Goal: Information Seeking & Learning: Compare options

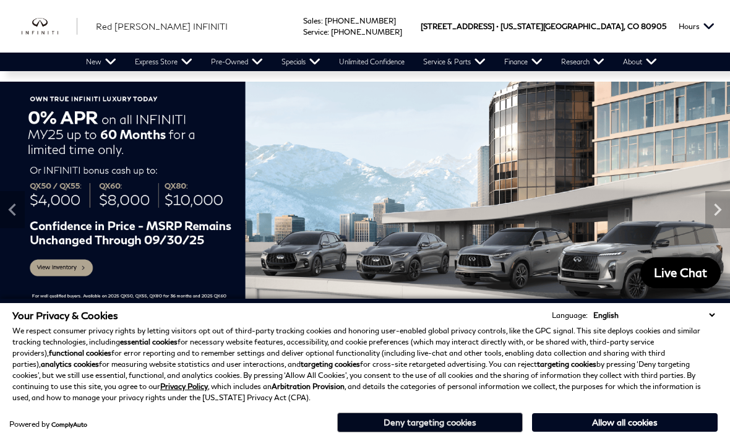
click at [479, 425] on button "Deny targeting cookies" at bounding box center [430, 423] width 186 height 20
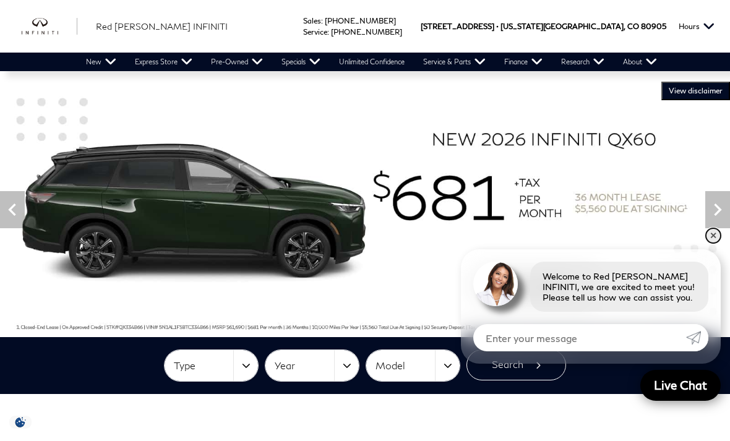
click at [719, 238] on link "✕" at bounding box center [713, 235] width 15 height 15
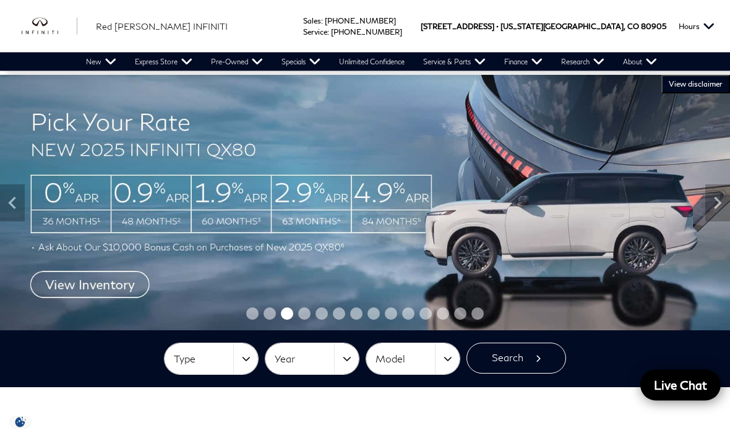
scroll to position [7, 0]
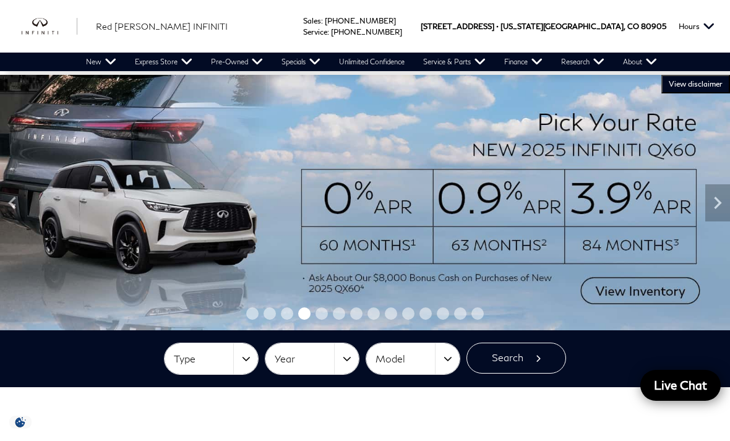
click at [235, 366] on button "Type" at bounding box center [211, 359] width 93 height 31
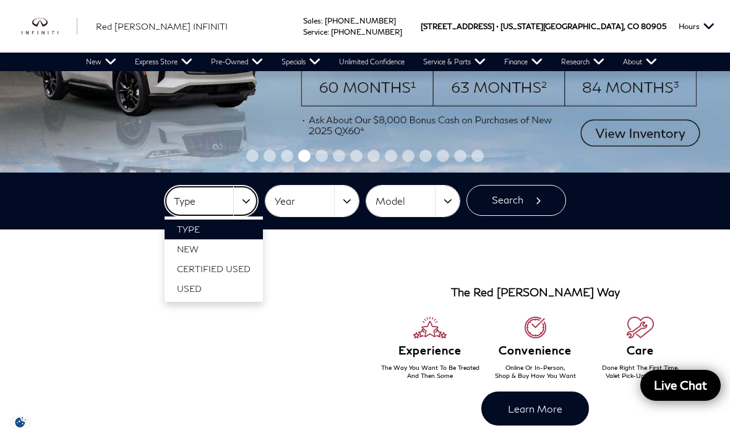
scroll to position [165, 0]
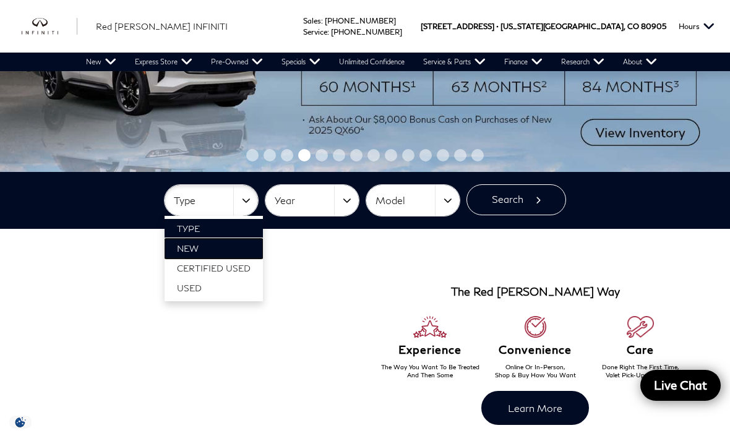
click at [228, 252] on link "New" at bounding box center [214, 249] width 98 height 20
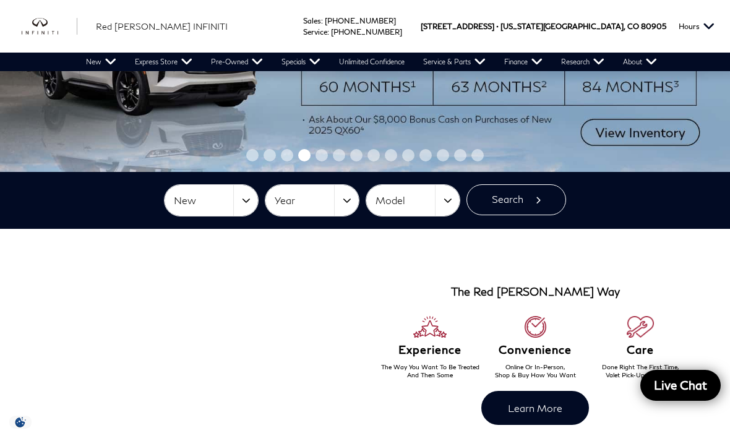
click at [337, 201] on button "Year" at bounding box center [312, 200] width 93 height 31
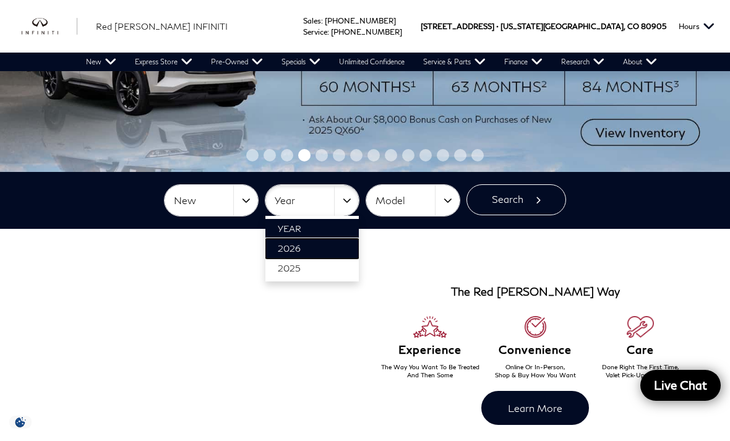
click at [331, 244] on link "2026" at bounding box center [312, 249] width 93 height 20
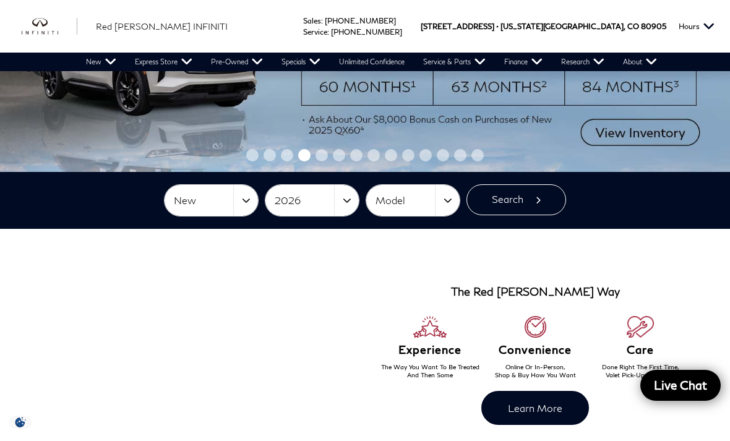
click at [440, 204] on button "Model" at bounding box center [412, 200] width 93 height 31
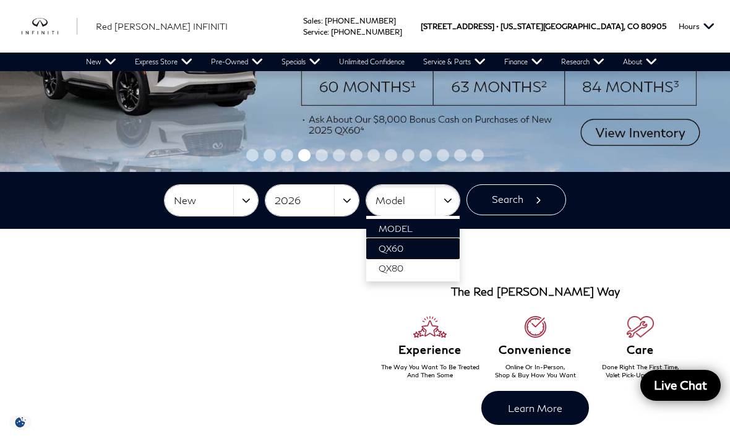
click at [438, 256] on link "QX60" at bounding box center [412, 249] width 93 height 20
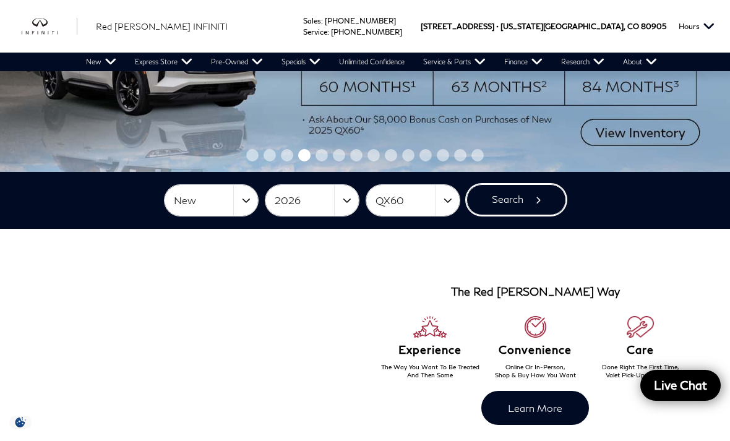
click at [529, 199] on button "Search" at bounding box center [517, 199] width 100 height 31
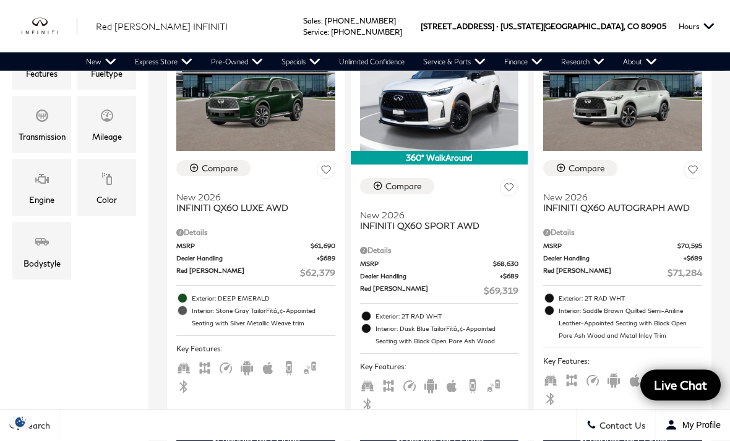
scroll to position [391, 0]
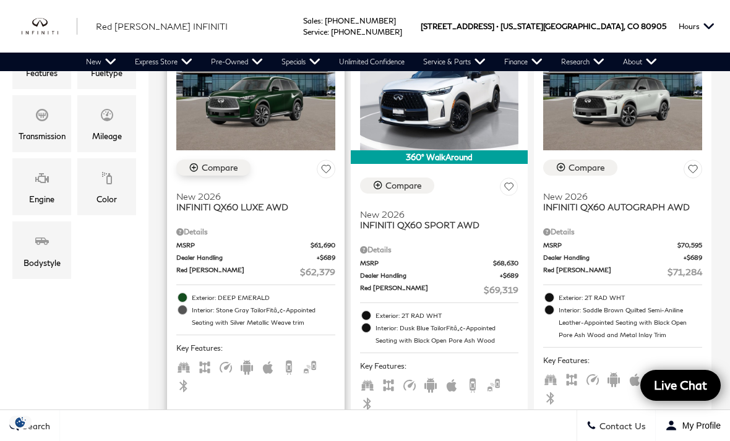
click at [230, 162] on div "Compare" at bounding box center [220, 167] width 37 height 11
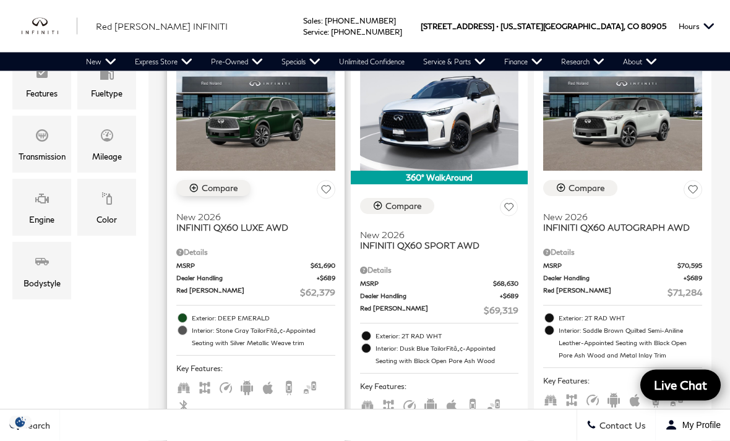
scroll to position [269, 0]
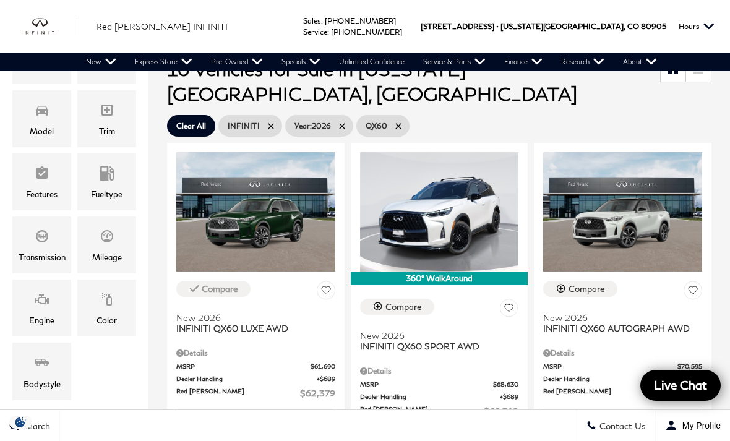
click at [594, 284] on div "Compare" at bounding box center [587, 289] width 37 height 11
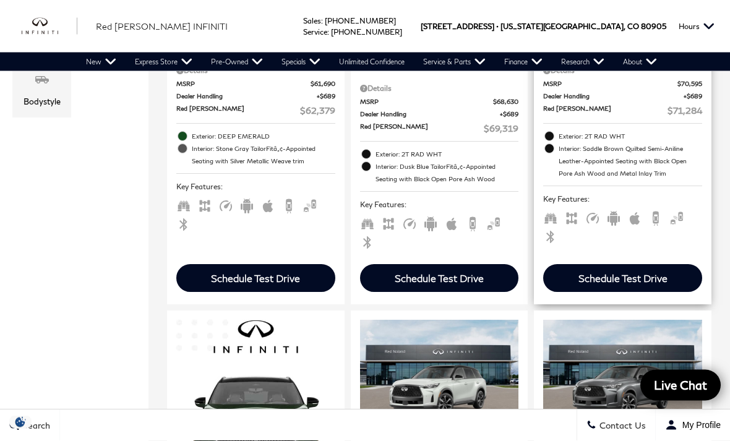
scroll to position [553, 0]
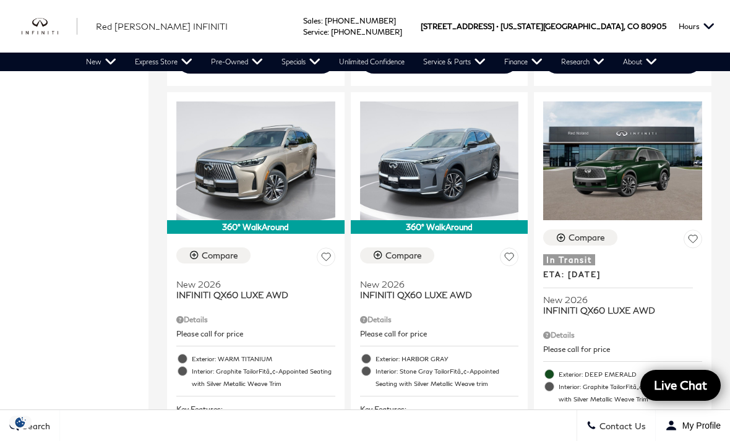
scroll to position [2137, 0]
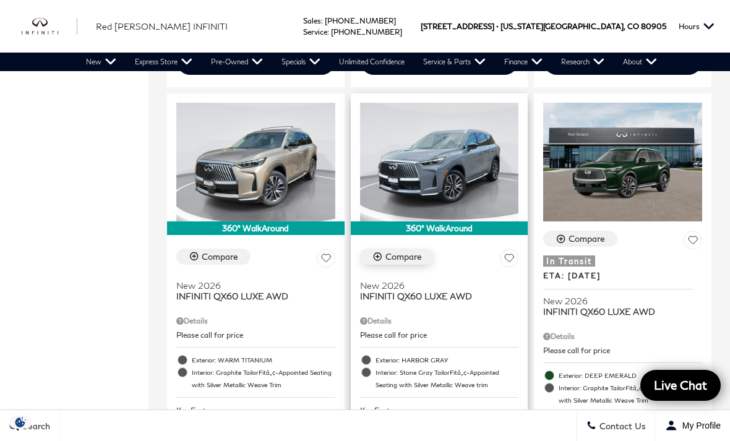
click at [406, 251] on div "Compare" at bounding box center [404, 256] width 37 height 11
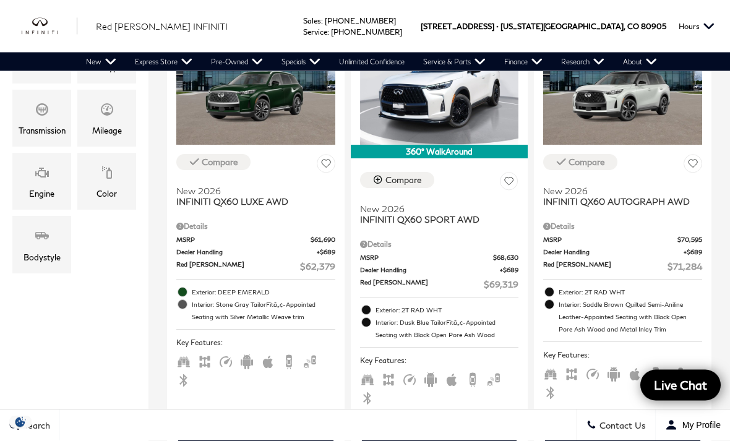
scroll to position [397, 0]
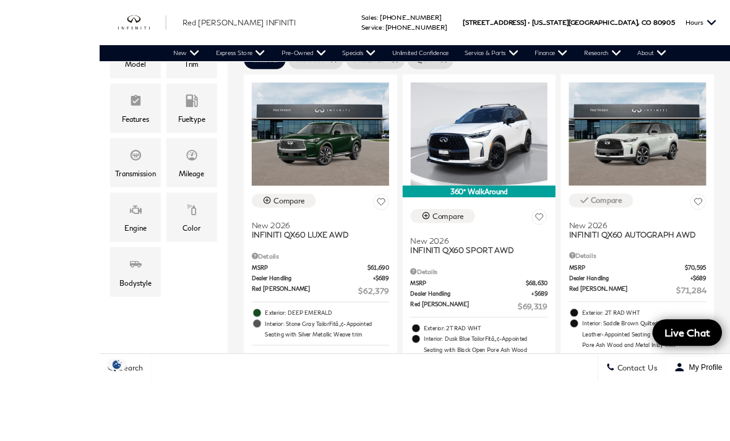
scroll to position [375, 0]
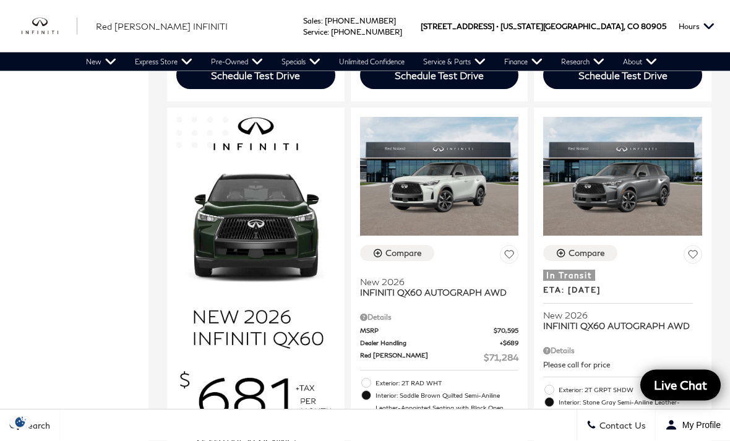
scroll to position [756, 0]
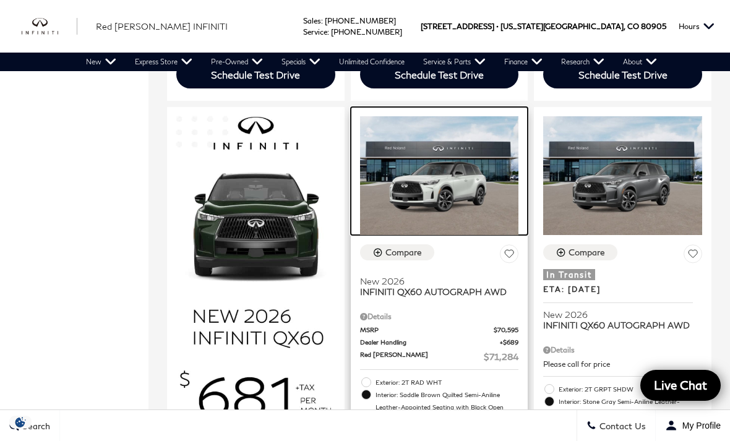
click at [467, 185] on img at bounding box center [439, 175] width 159 height 119
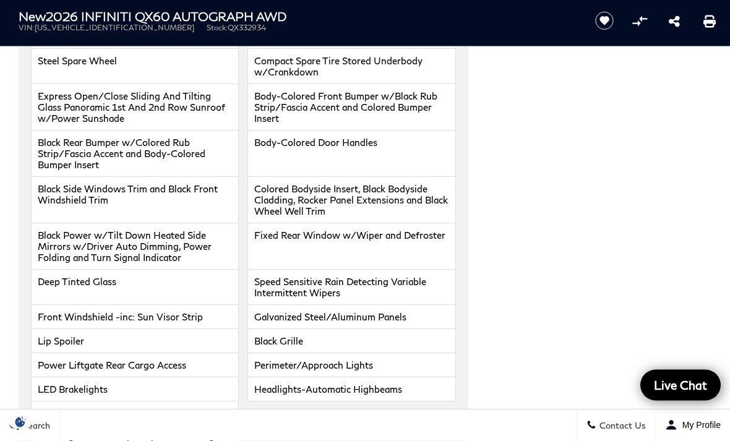
scroll to position [1779, 0]
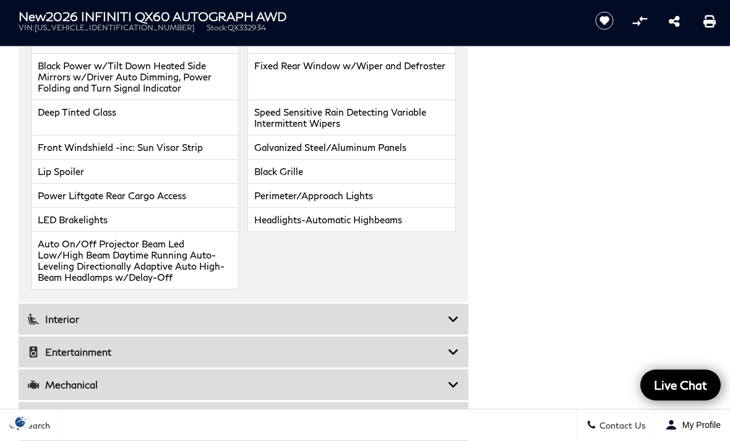
click at [454, 326] on icon at bounding box center [453, 320] width 11 height 12
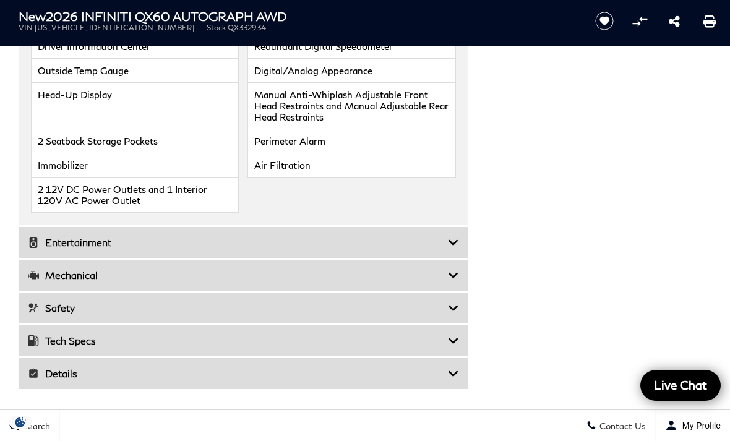
scroll to position [2333, 0]
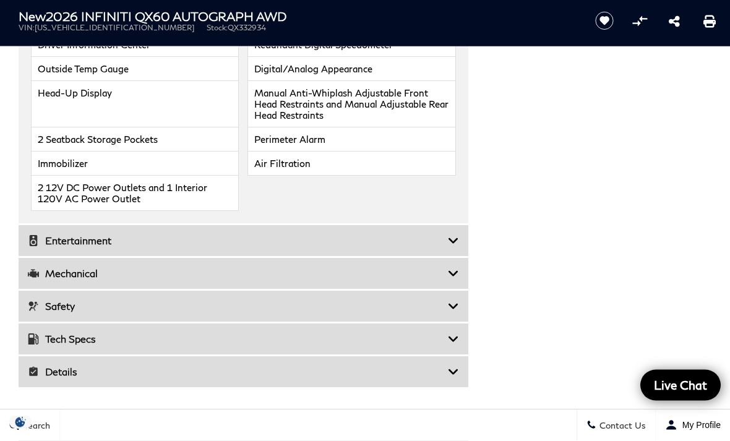
click at [462, 257] on div "Entertainment" at bounding box center [244, 241] width 450 height 31
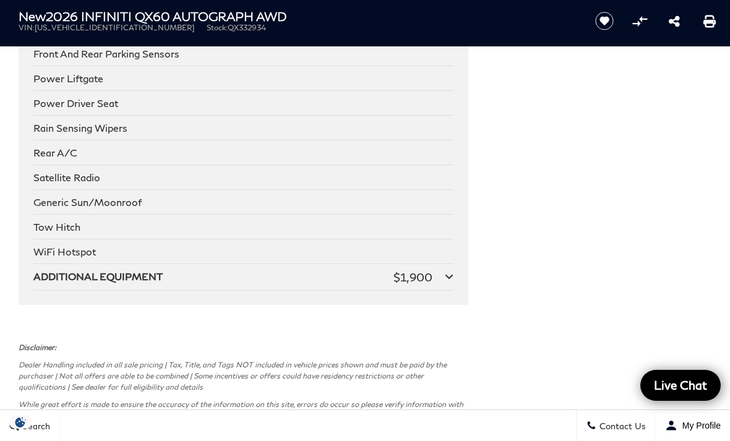
scroll to position [2450, 0]
click at [453, 281] on icon at bounding box center [449, 276] width 9 height 10
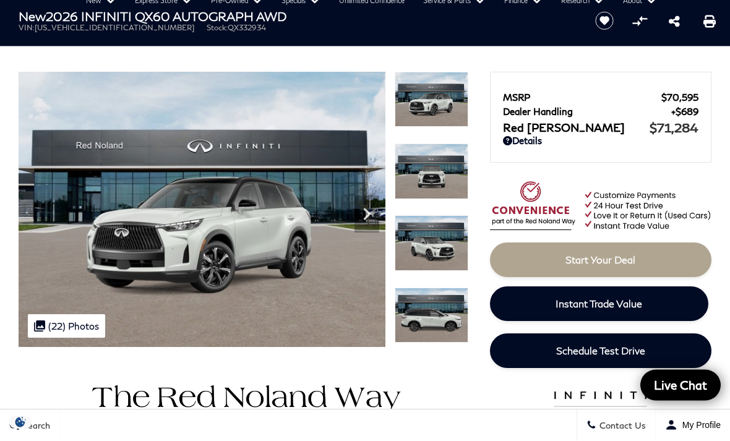
scroll to position [0, 0]
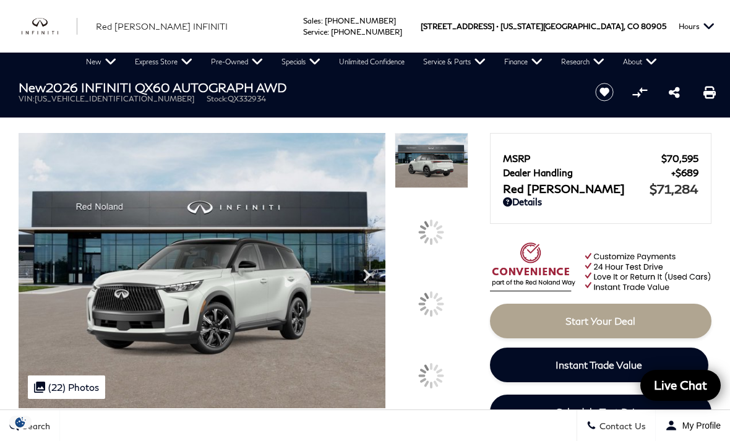
click at [452, 163] on img at bounding box center [432, 160] width 74 height 55
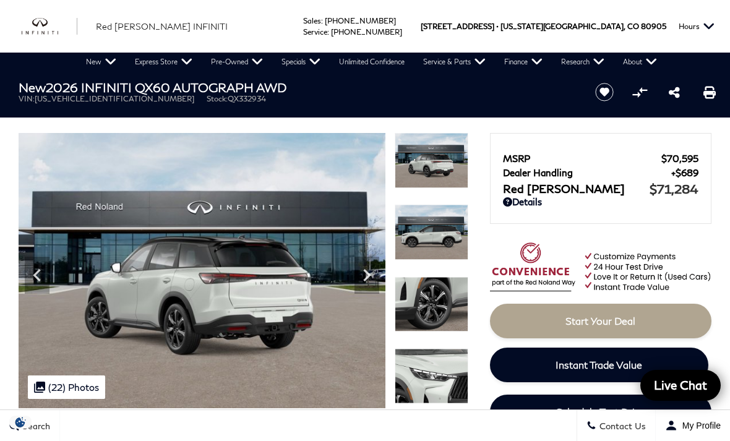
click at [374, 283] on icon "Next" at bounding box center [367, 275] width 25 height 25
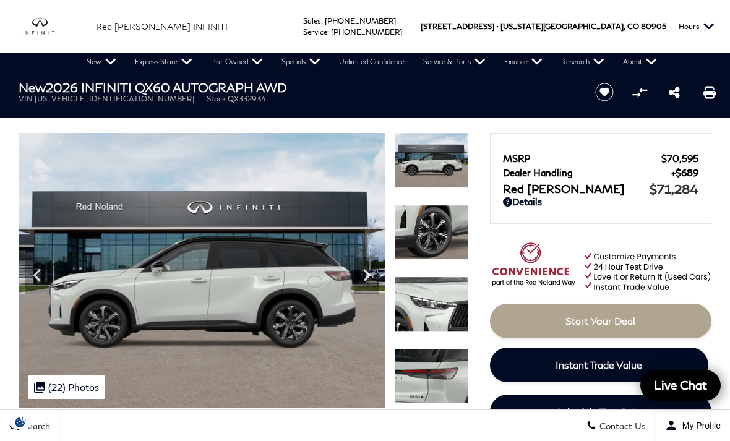
click at [372, 279] on icon "Next" at bounding box center [367, 275] width 25 height 25
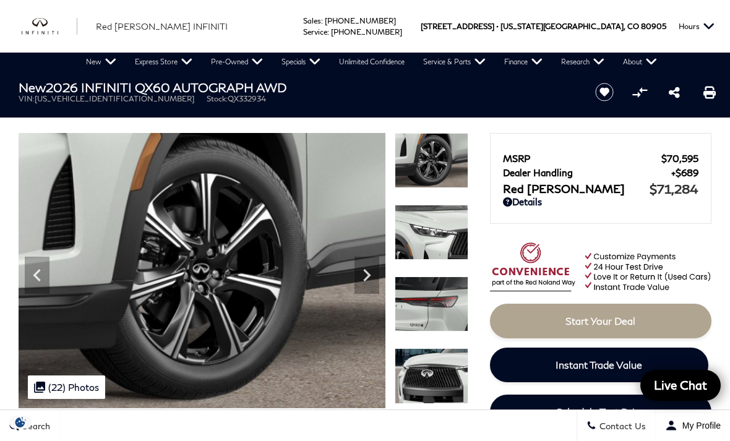
click at [372, 278] on icon "Next" at bounding box center [367, 275] width 25 height 25
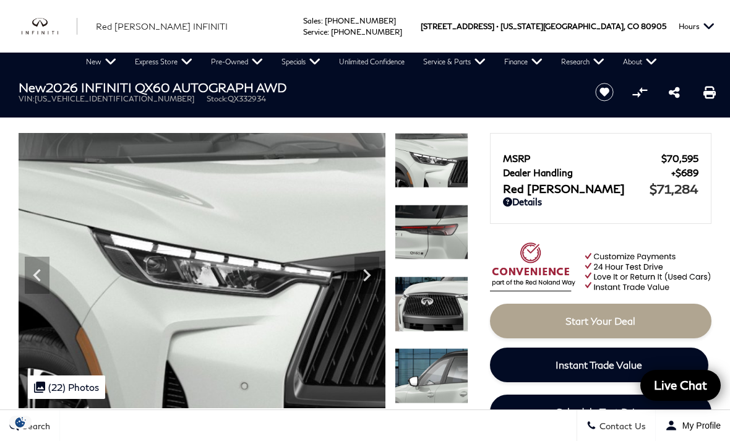
click at [371, 277] on icon "Next" at bounding box center [367, 275] width 25 height 25
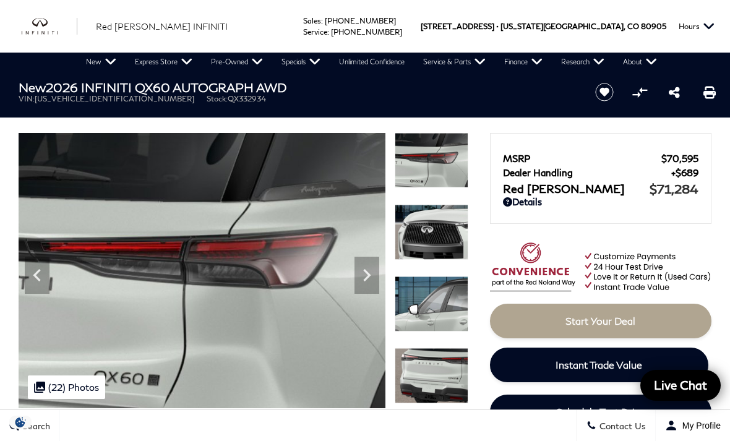
click at [376, 270] on icon "Next" at bounding box center [367, 275] width 25 height 25
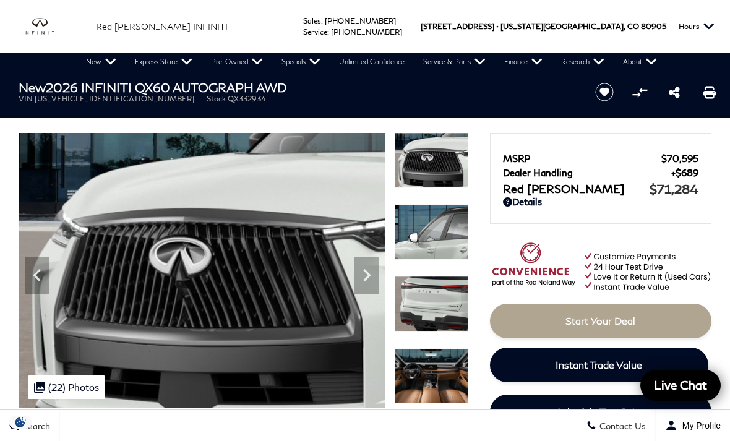
click at [373, 268] on icon "Next" at bounding box center [367, 275] width 25 height 25
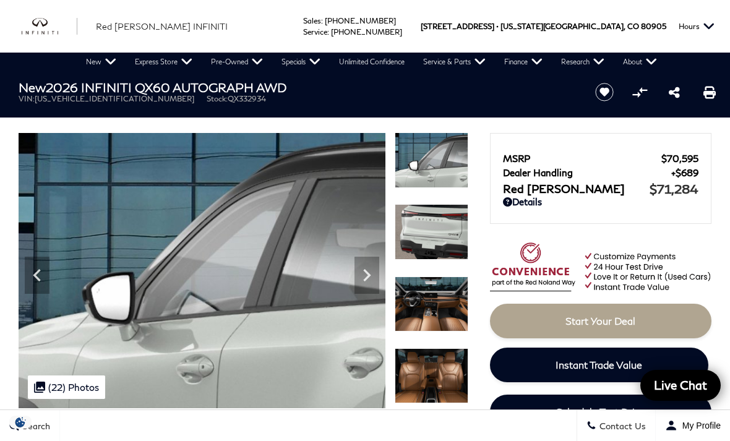
click at [373, 275] on icon "Next" at bounding box center [367, 275] width 25 height 25
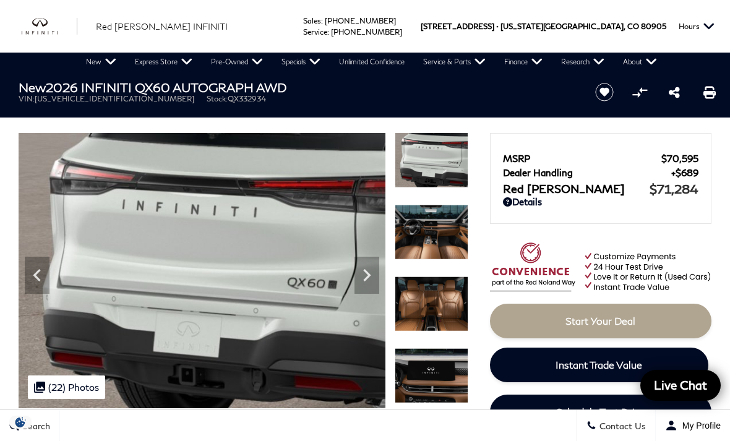
click at [370, 276] on icon "Next" at bounding box center [366, 275] width 7 height 12
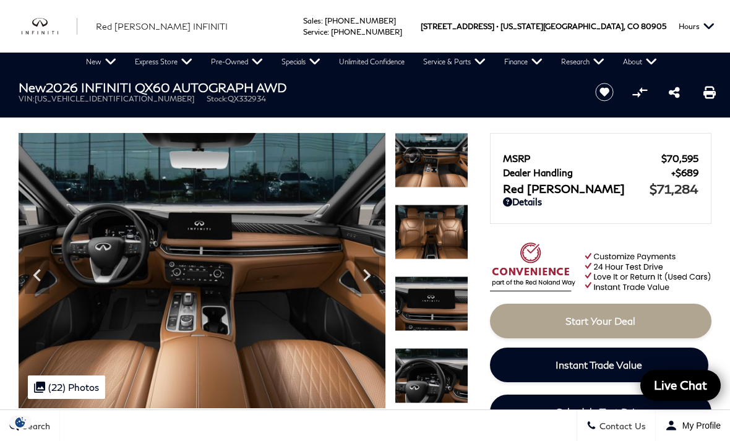
click at [376, 279] on icon "Next" at bounding box center [367, 275] width 25 height 25
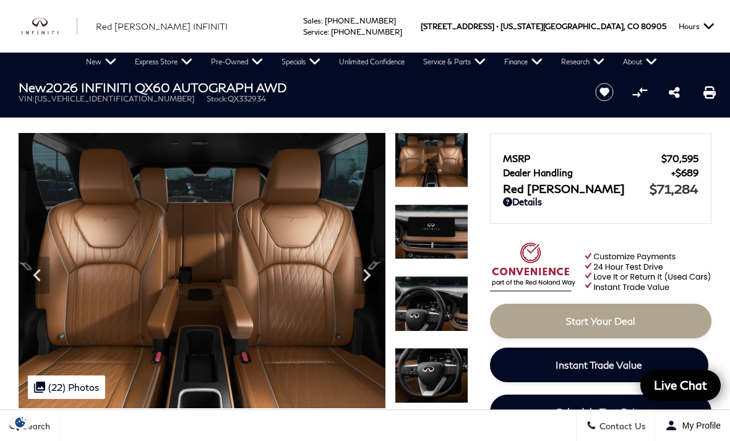
click at [367, 279] on icon "Next" at bounding box center [366, 275] width 7 height 12
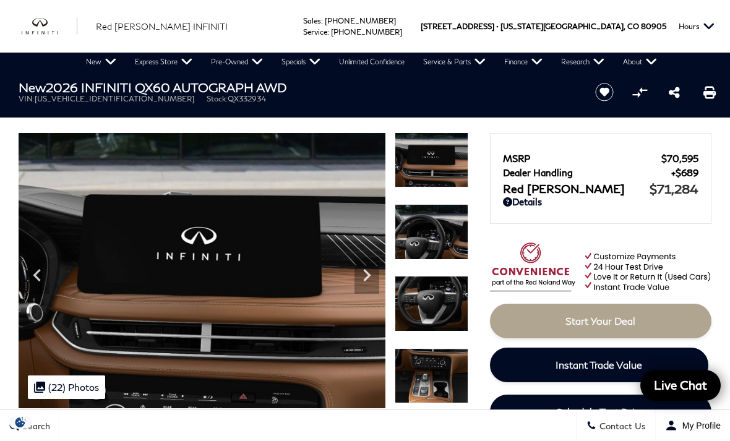
click at [376, 280] on icon "Next" at bounding box center [367, 275] width 25 height 25
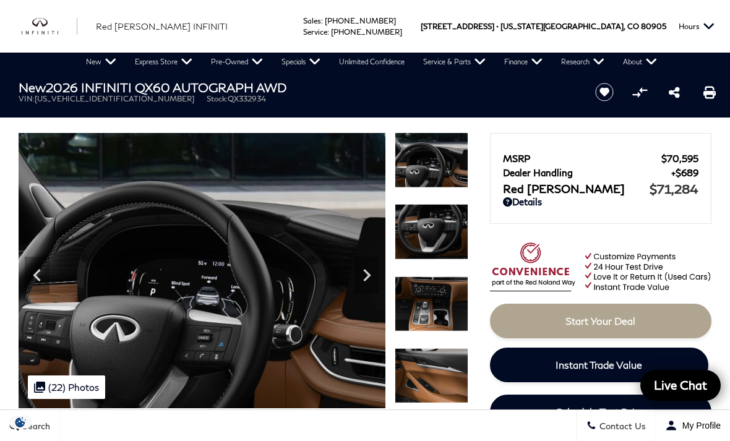
click at [370, 279] on icon "Next" at bounding box center [367, 275] width 25 height 25
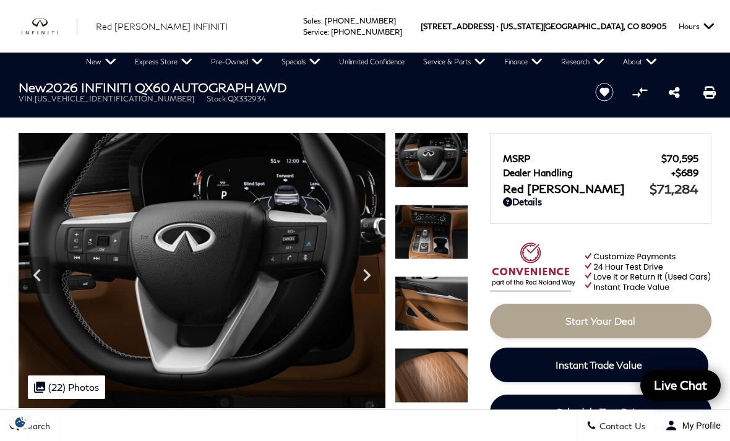
click at [371, 278] on icon "Next" at bounding box center [367, 275] width 25 height 25
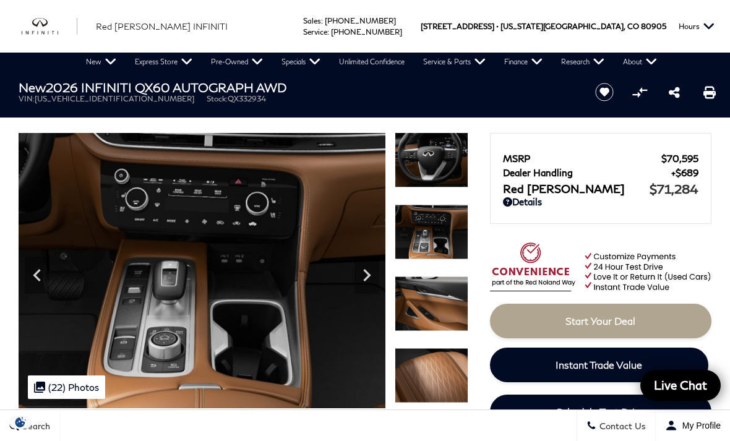
click at [371, 278] on icon "Next" at bounding box center [367, 275] width 25 height 25
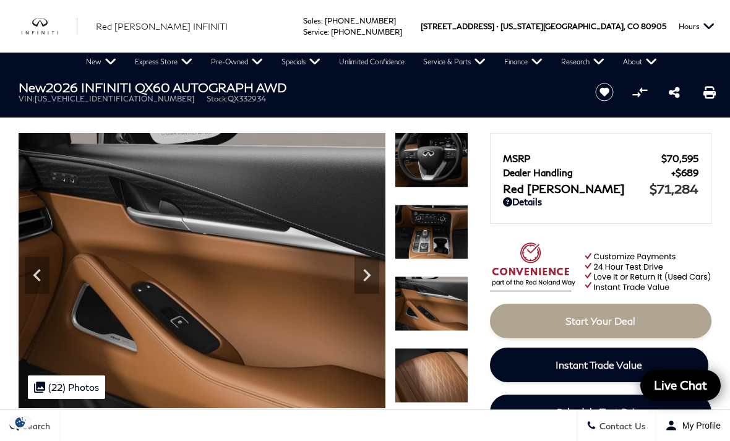
click at [48, 273] on icon "Previous" at bounding box center [37, 275] width 25 height 25
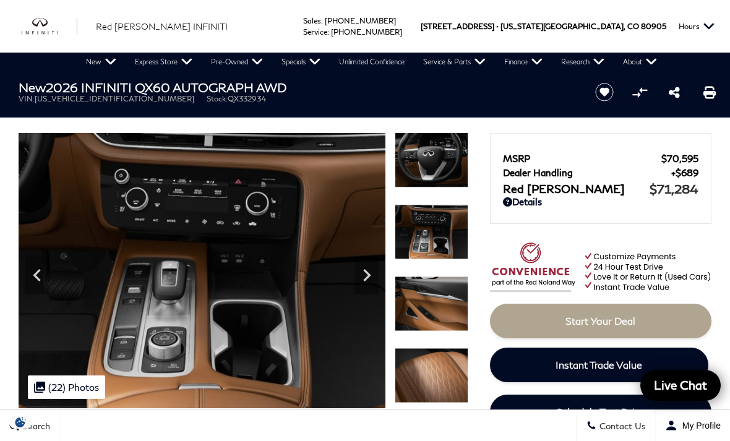
click at [376, 282] on icon "Next" at bounding box center [367, 275] width 25 height 25
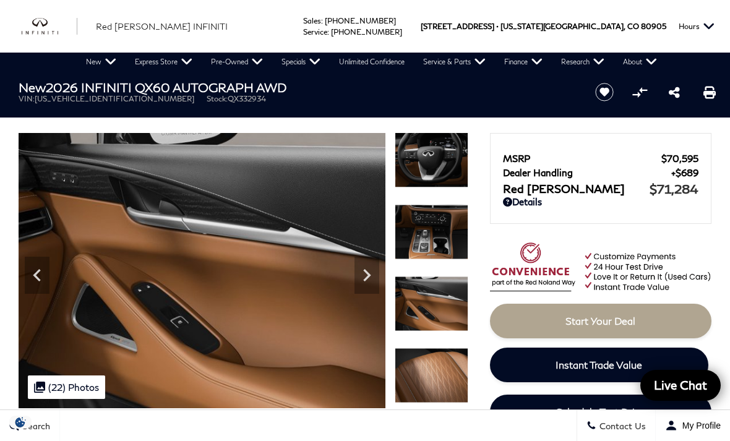
click at [374, 282] on icon "Next" at bounding box center [367, 275] width 25 height 25
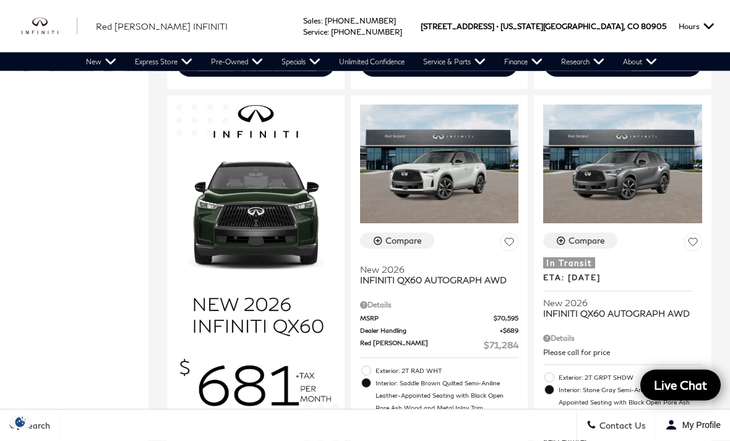
scroll to position [768, 0]
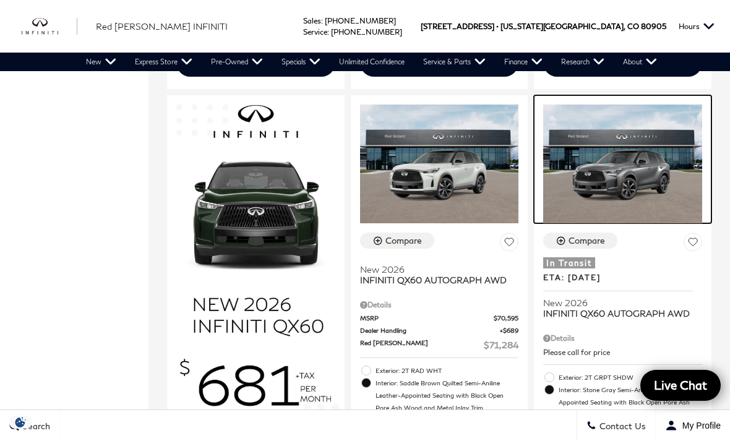
click at [643, 163] on img at bounding box center [623, 164] width 159 height 119
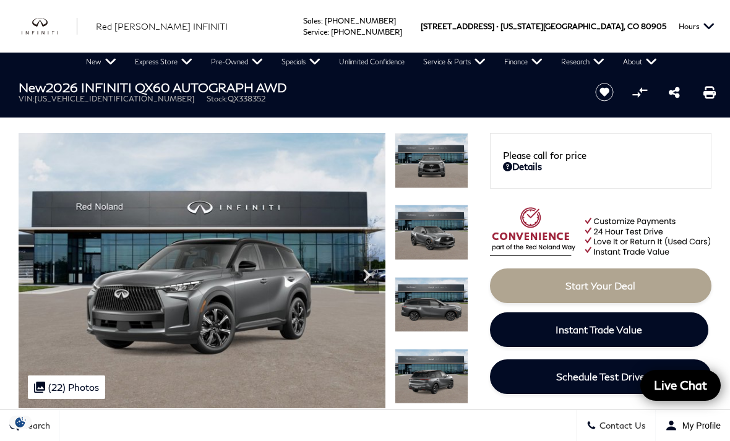
click at [443, 349] on img at bounding box center [432, 376] width 74 height 55
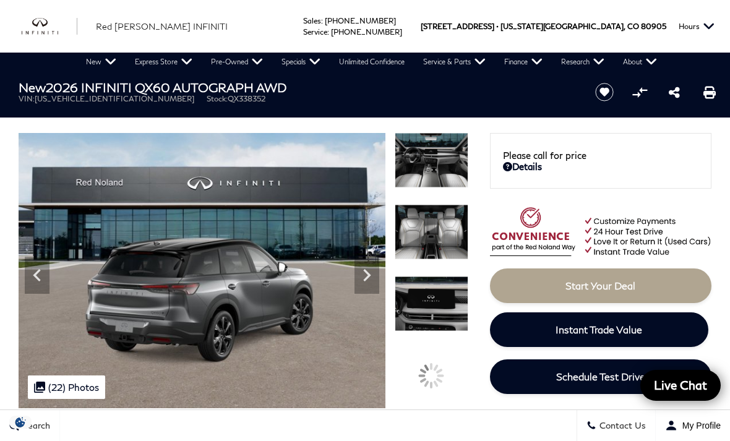
click at [456, 234] on img at bounding box center [432, 231] width 74 height 55
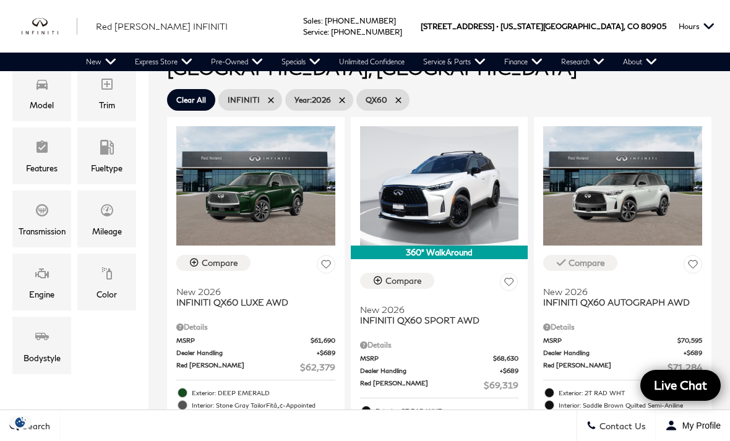
scroll to position [295, 0]
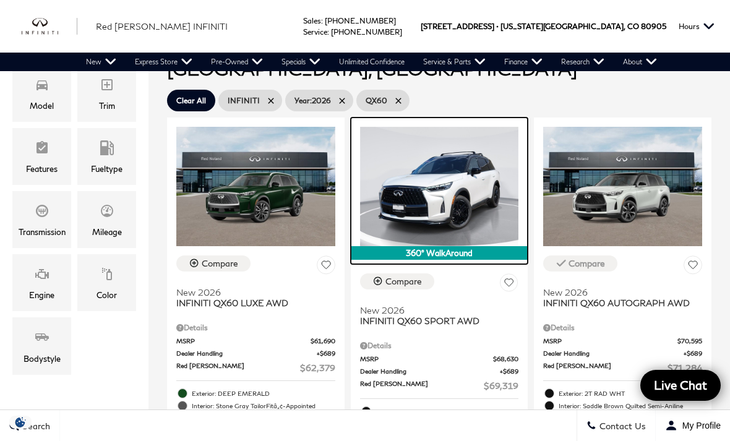
click at [482, 184] on img at bounding box center [439, 186] width 159 height 119
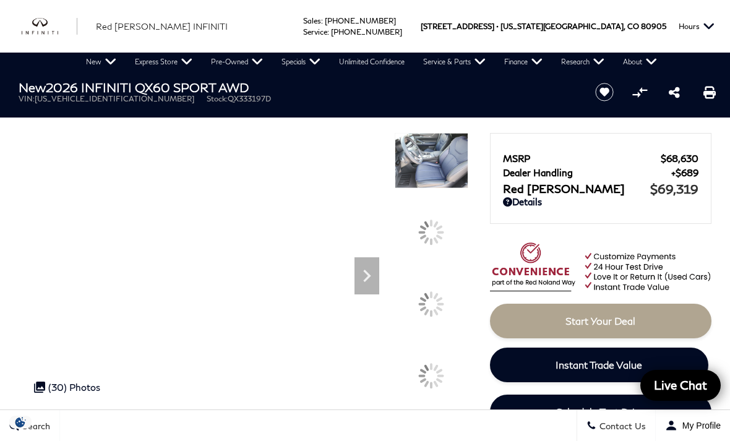
click at [454, 332] on div at bounding box center [432, 304] width 74 height 55
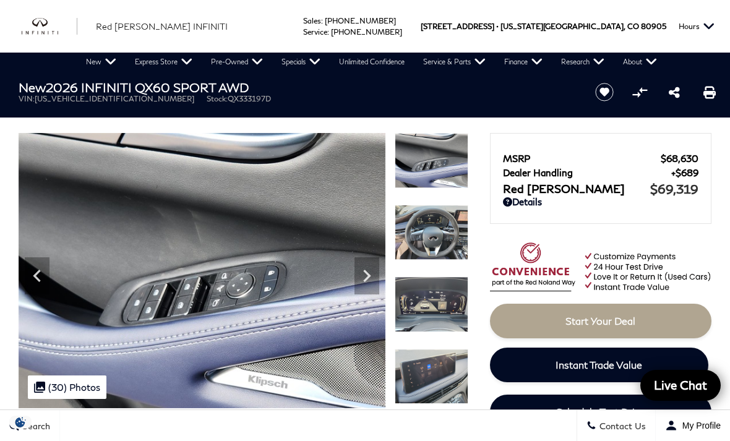
click at [370, 279] on icon "Next" at bounding box center [367, 276] width 25 height 25
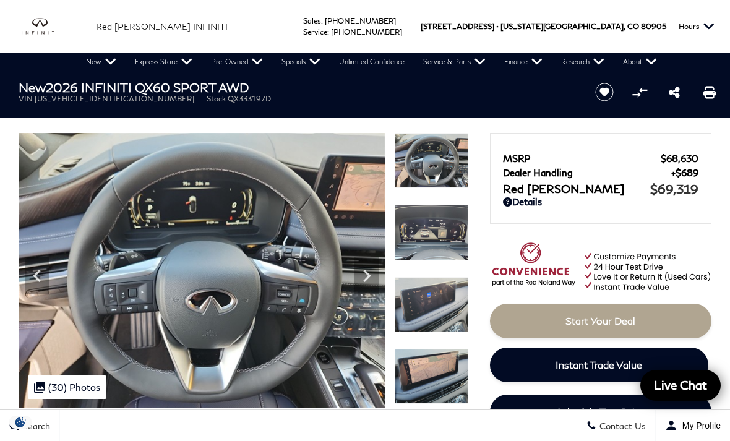
click at [373, 286] on icon "Next" at bounding box center [367, 276] width 25 height 25
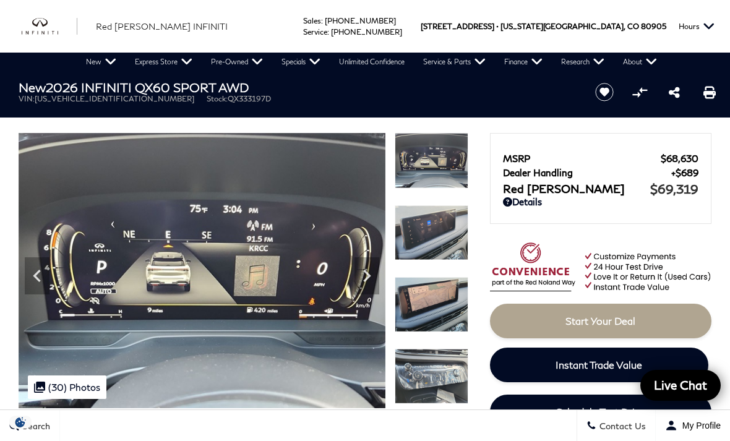
click at [372, 279] on icon "Next" at bounding box center [367, 276] width 25 height 25
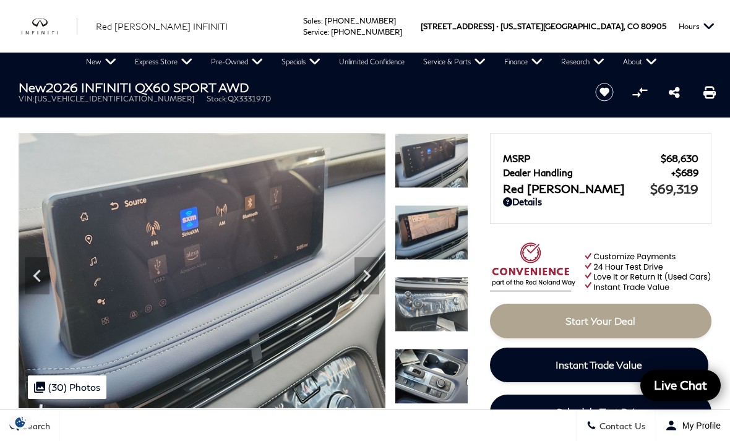
click at [368, 275] on icon "Next" at bounding box center [366, 276] width 7 height 12
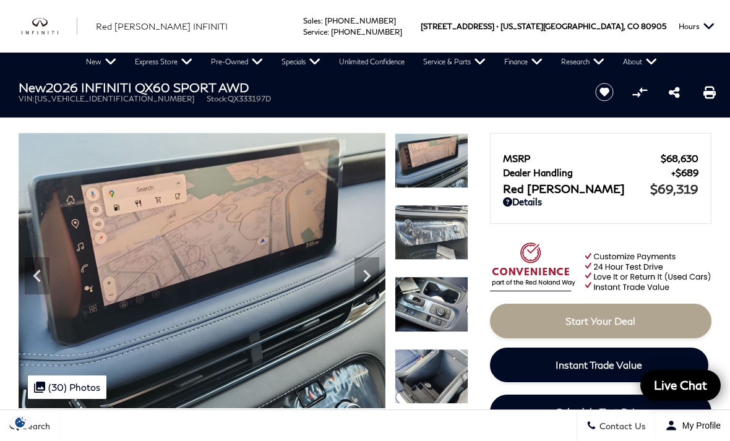
click at [366, 275] on icon "Next" at bounding box center [367, 276] width 25 height 25
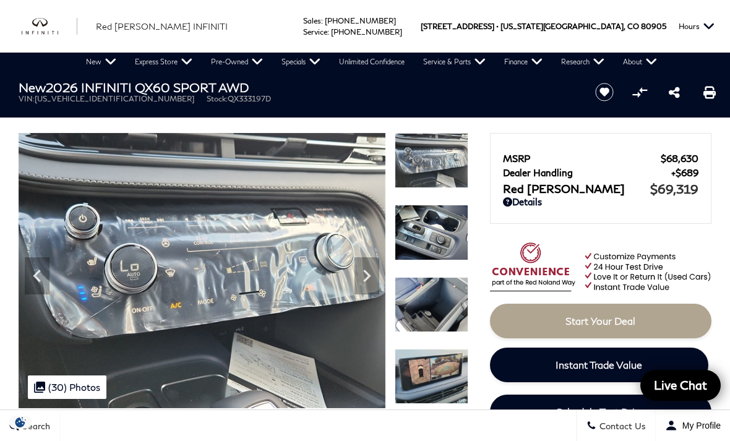
click at [372, 278] on icon "Next" at bounding box center [367, 276] width 25 height 25
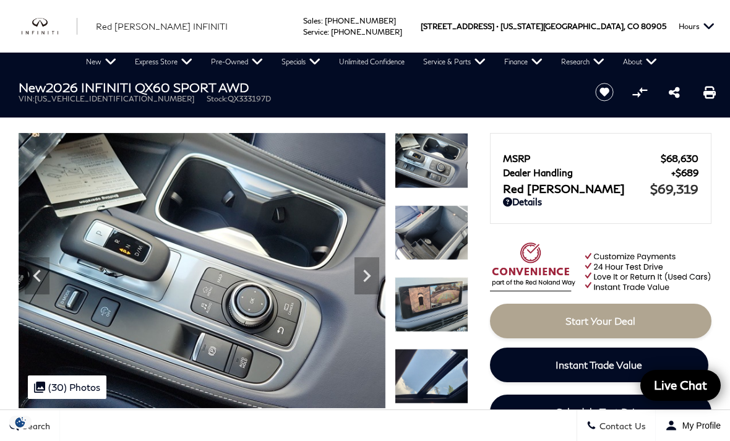
click at [371, 272] on icon "Next" at bounding box center [367, 276] width 25 height 25
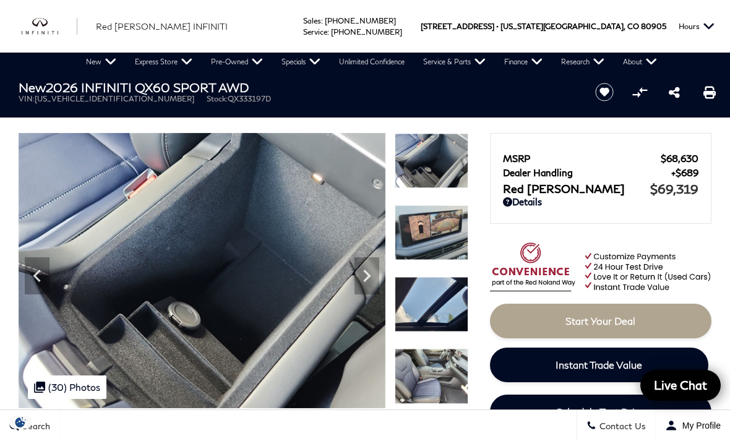
click at [381, 280] on img at bounding box center [202, 270] width 367 height 275
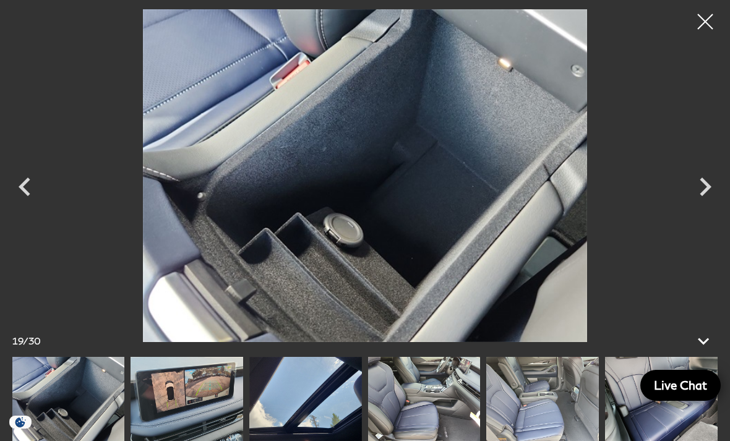
click at [694, 180] on icon "Next" at bounding box center [705, 186] width 37 height 37
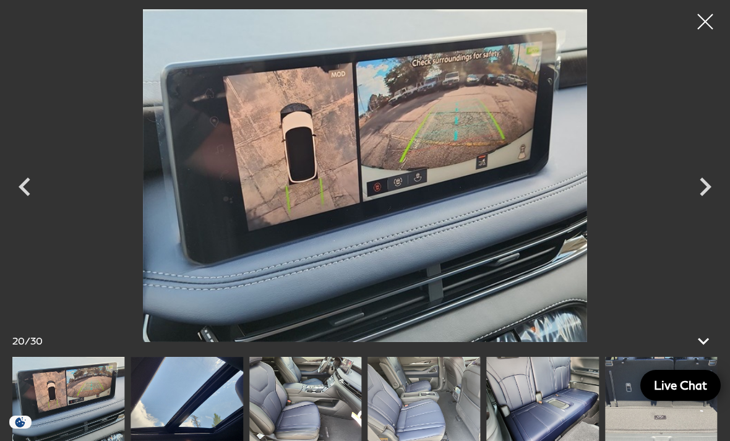
click at [700, 193] on icon "Next" at bounding box center [705, 186] width 37 height 37
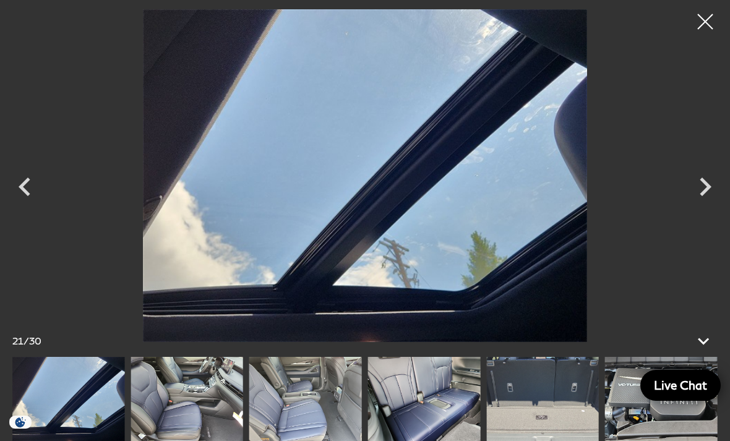
click at [706, 190] on icon "Next" at bounding box center [706, 187] width 12 height 19
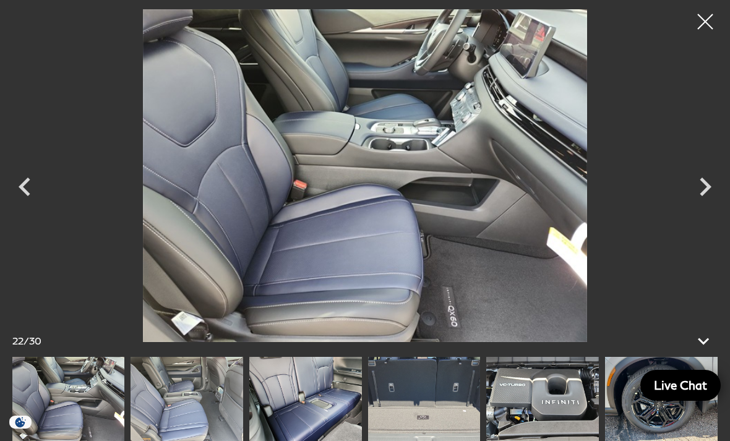
click at [708, 27] on div at bounding box center [705, 21] width 31 height 31
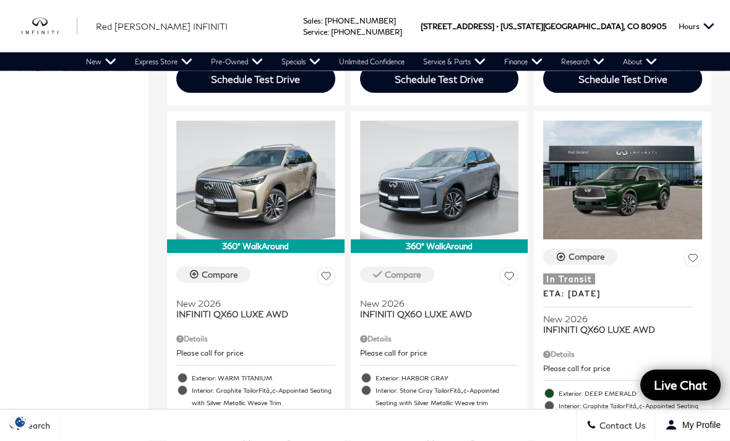
scroll to position [2119, 0]
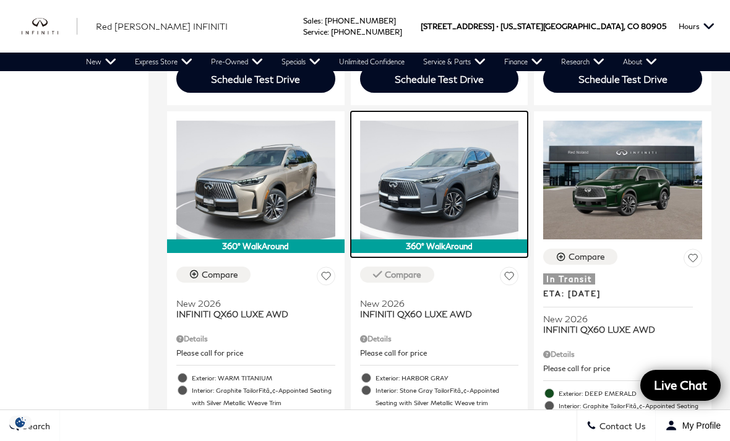
click at [473, 198] on img at bounding box center [439, 180] width 159 height 119
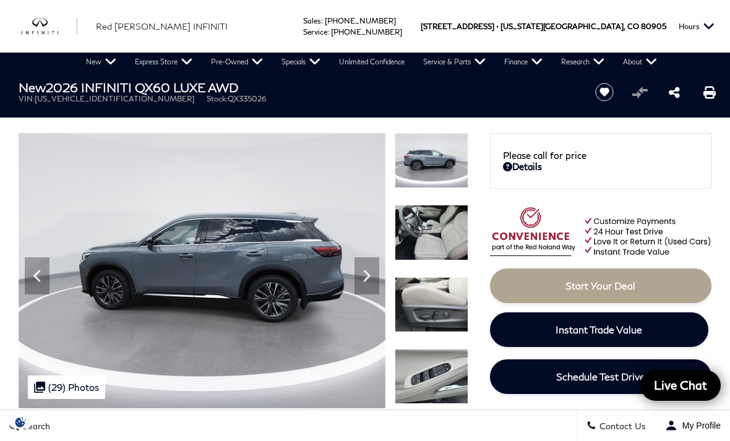
click at [452, 277] on img at bounding box center [432, 304] width 74 height 55
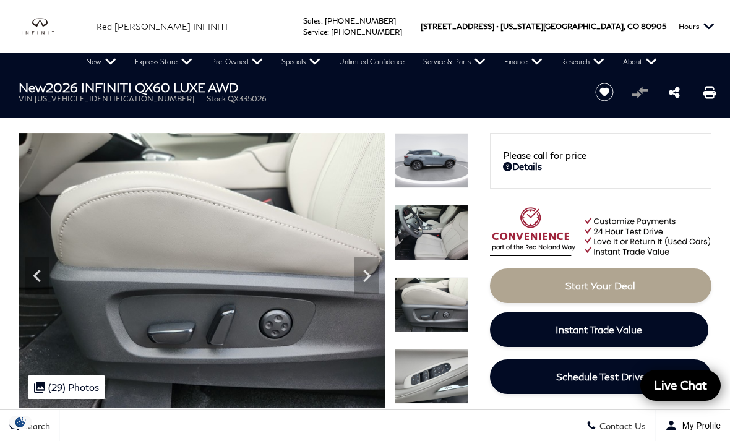
click at [448, 277] on img at bounding box center [432, 304] width 74 height 55
click at [443, 224] on div at bounding box center [432, 241] width 74 height 72
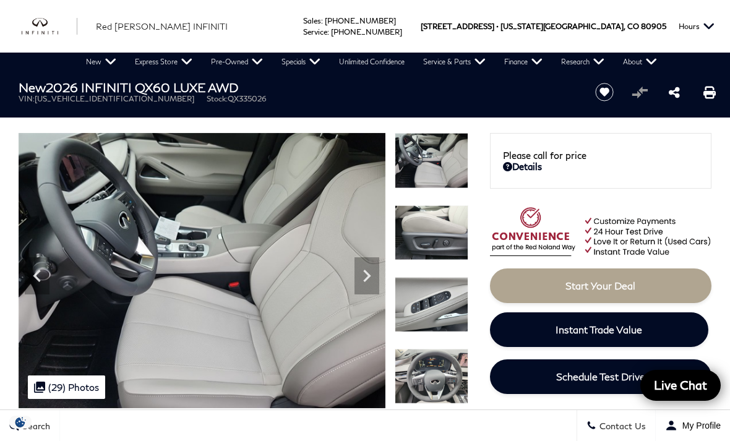
click at [370, 277] on icon "Next" at bounding box center [366, 276] width 7 height 12
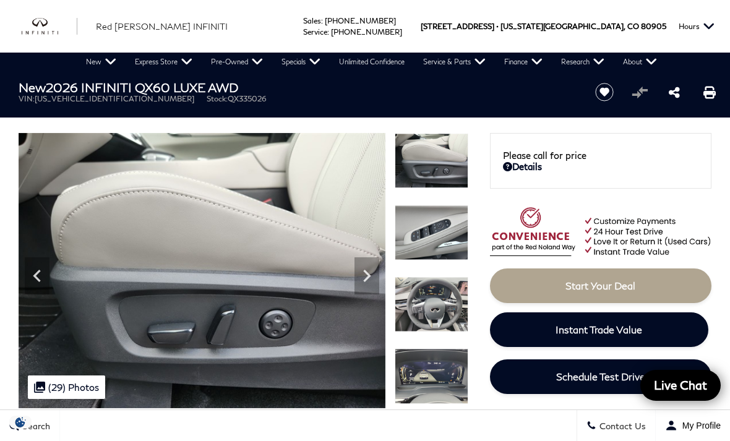
click at [369, 277] on icon "Next" at bounding box center [366, 276] width 7 height 12
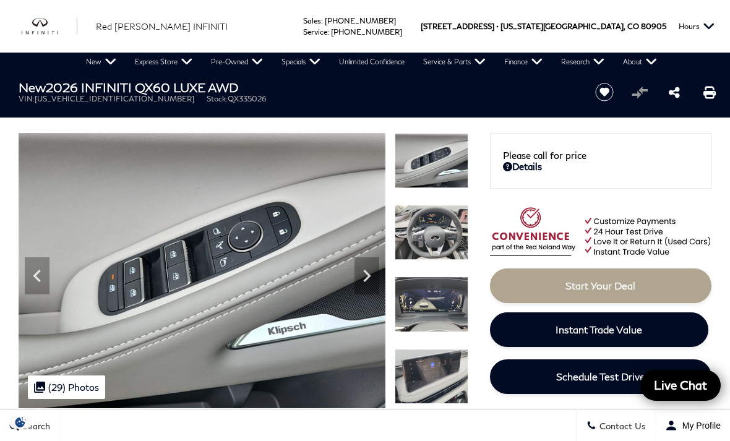
click at [365, 275] on icon "Next" at bounding box center [367, 276] width 25 height 25
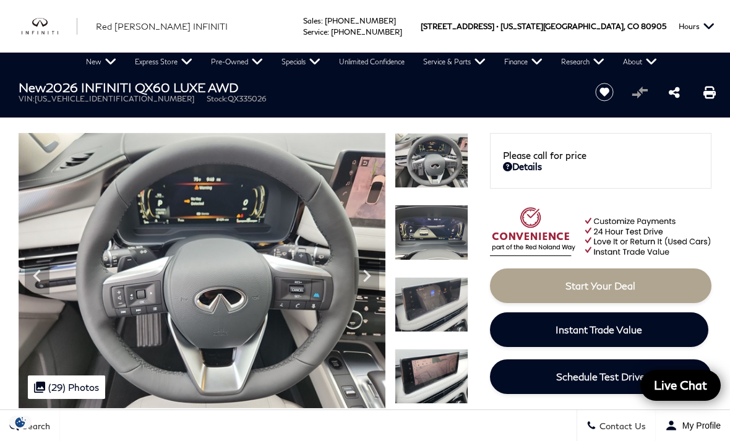
click at [373, 283] on icon "Next" at bounding box center [367, 276] width 25 height 25
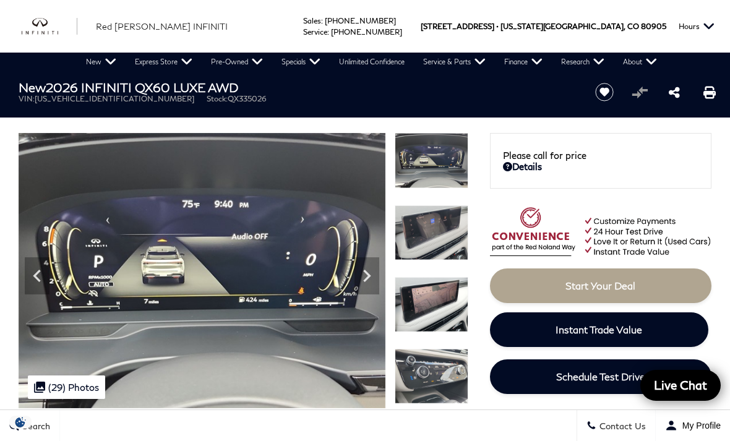
click at [373, 285] on icon "Next" at bounding box center [367, 276] width 25 height 25
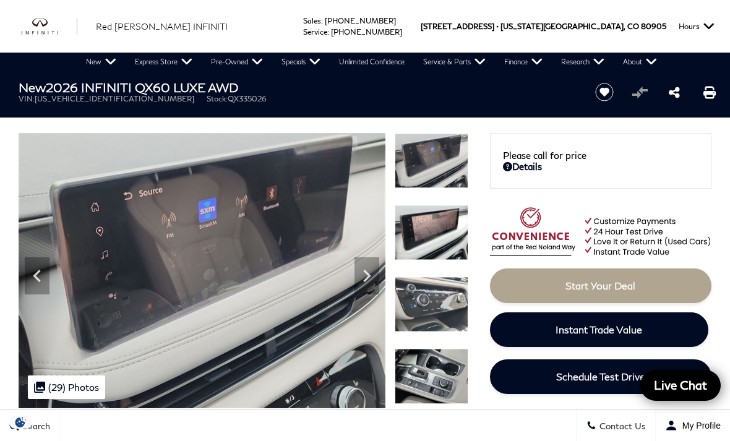
click at [382, 282] on img at bounding box center [202, 270] width 367 height 275
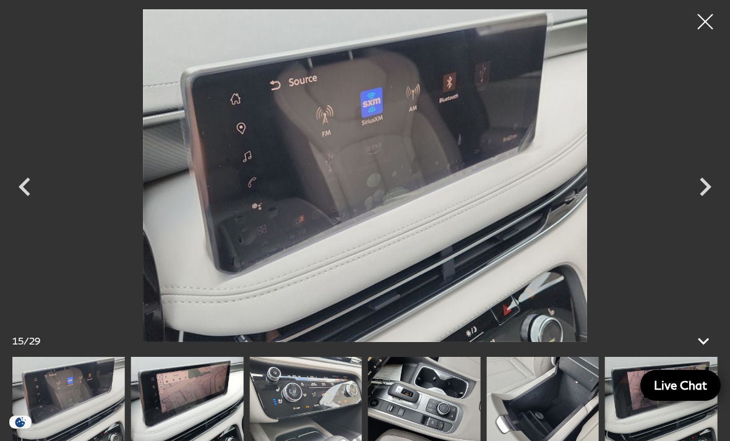
click at [709, 189] on icon "Next" at bounding box center [706, 187] width 12 height 19
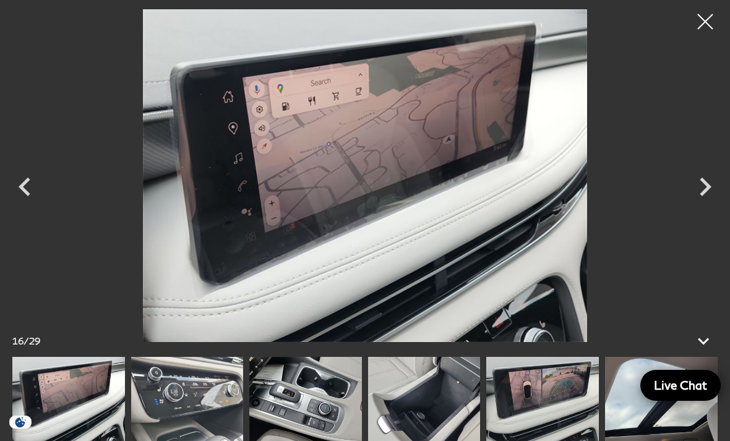
click at [710, 182] on icon "Next" at bounding box center [705, 186] width 37 height 37
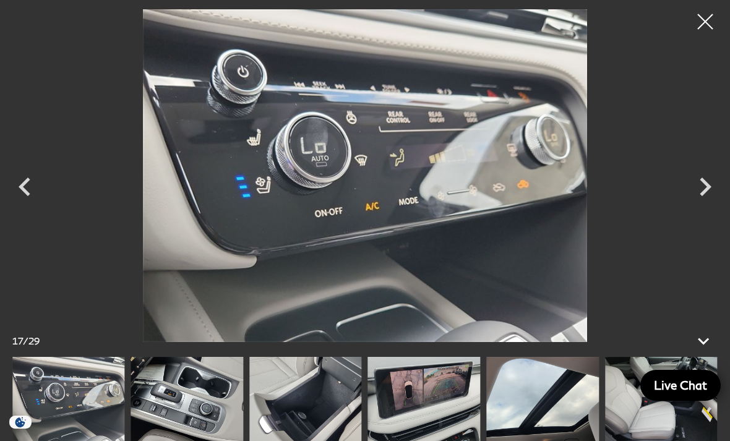
click at [703, 181] on icon "Next" at bounding box center [706, 187] width 12 height 19
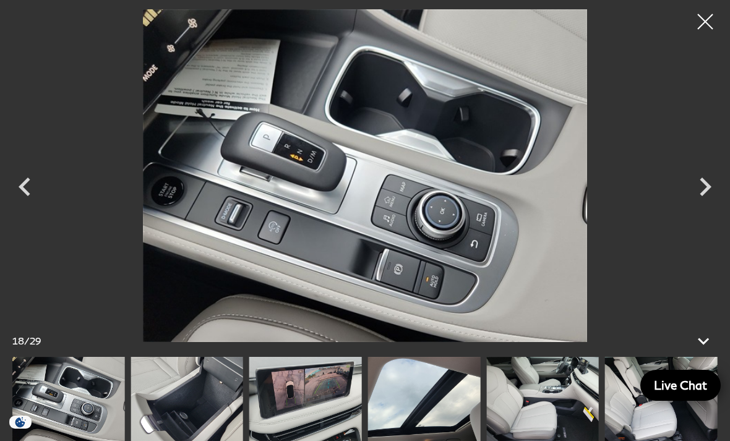
click at [708, 193] on icon "Next" at bounding box center [705, 186] width 37 height 37
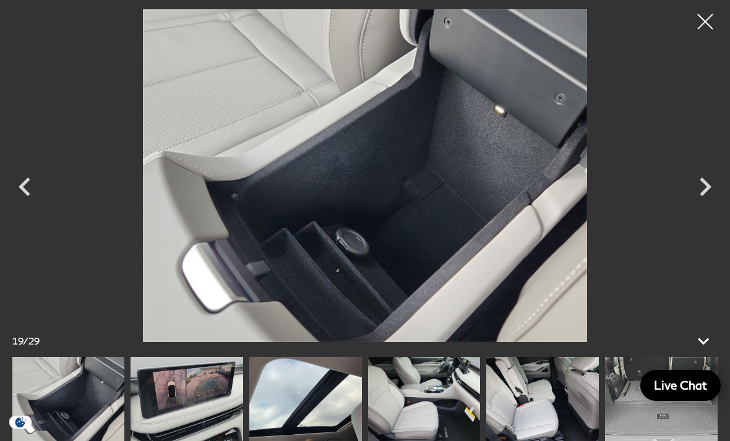
click at [708, 188] on icon "Next" at bounding box center [706, 187] width 12 height 19
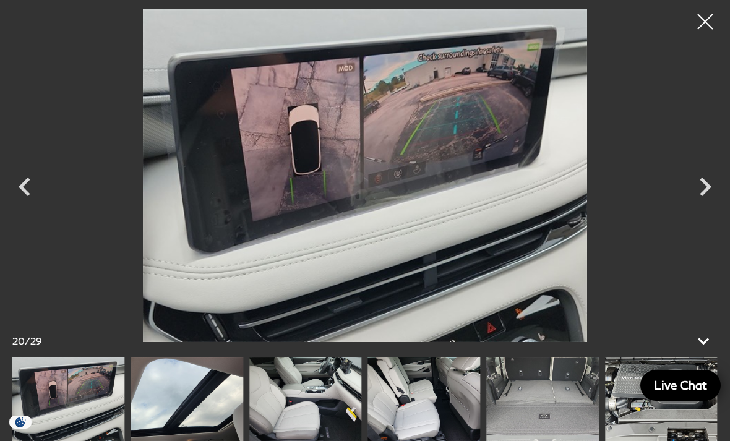
click at [710, 188] on icon "Next" at bounding box center [706, 187] width 12 height 19
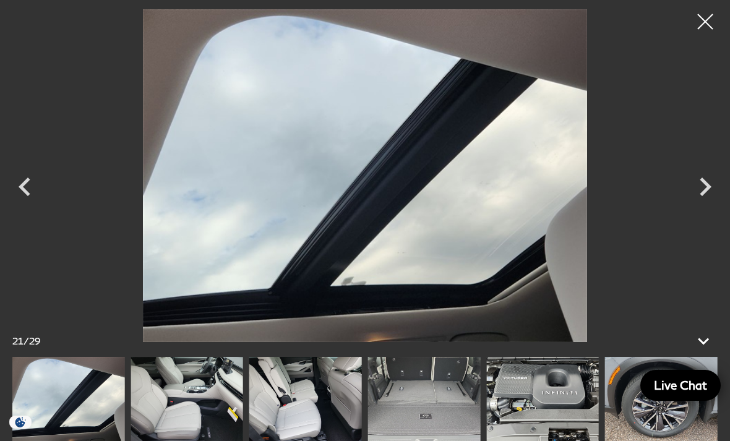
click at [707, 184] on icon "Next" at bounding box center [706, 187] width 12 height 19
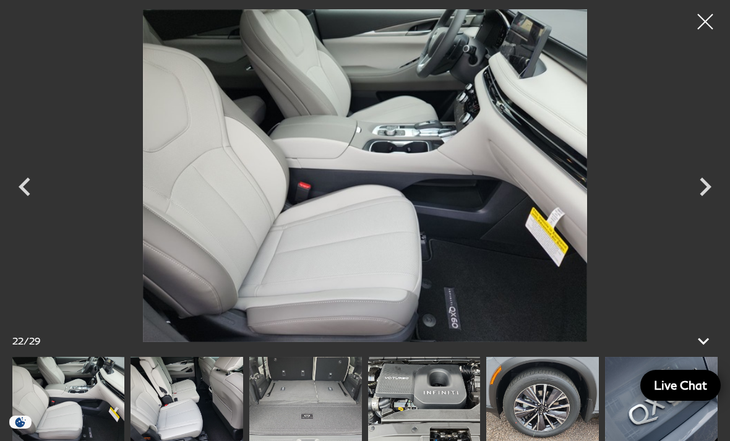
click at [710, 188] on icon "Next" at bounding box center [706, 187] width 12 height 19
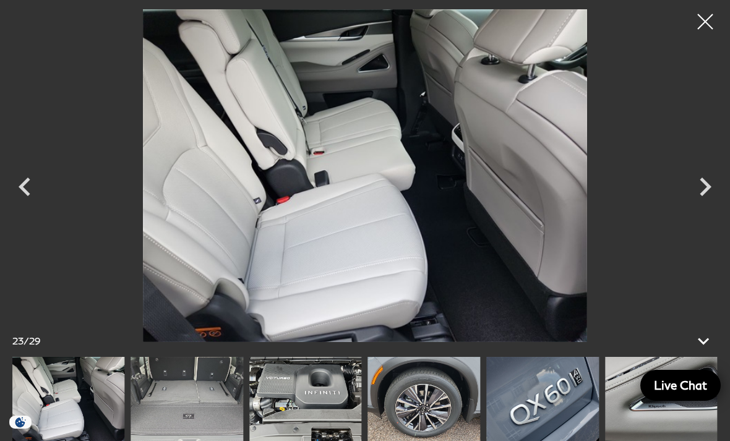
click at [713, 188] on icon "Next" at bounding box center [705, 186] width 37 height 37
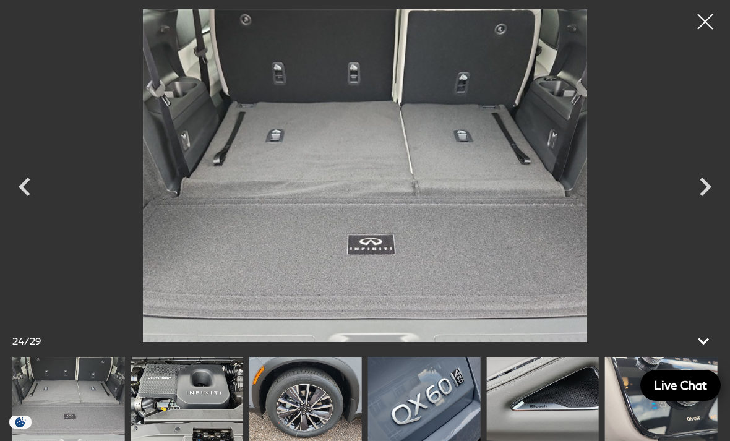
click at [711, 183] on icon "Next" at bounding box center [705, 186] width 37 height 37
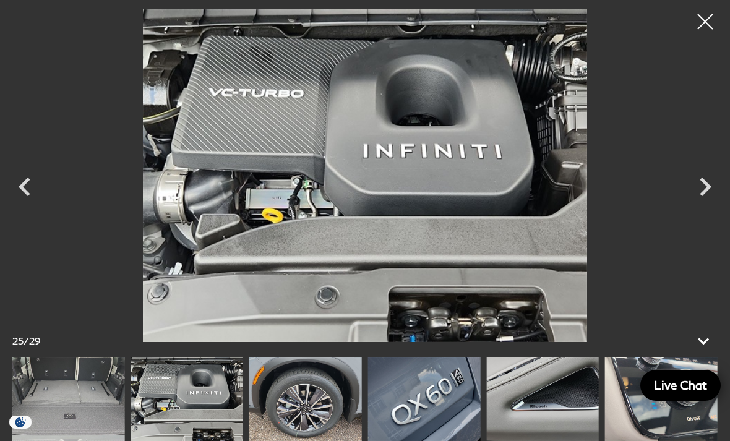
click at [710, 184] on icon "Next" at bounding box center [705, 186] width 37 height 37
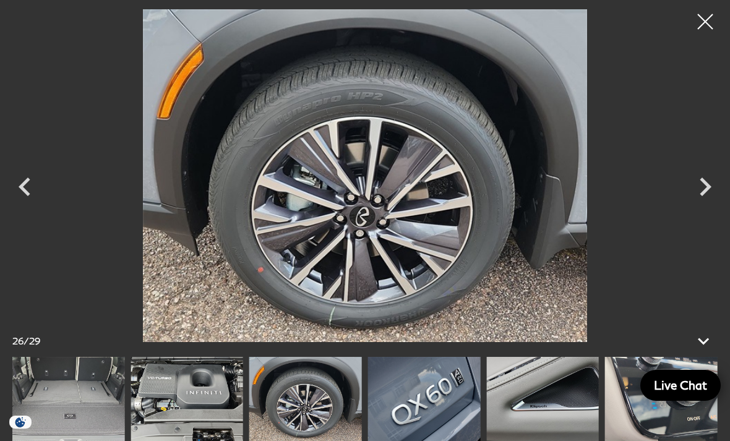
click at [38, 194] on icon "Previous" at bounding box center [24, 186] width 37 height 37
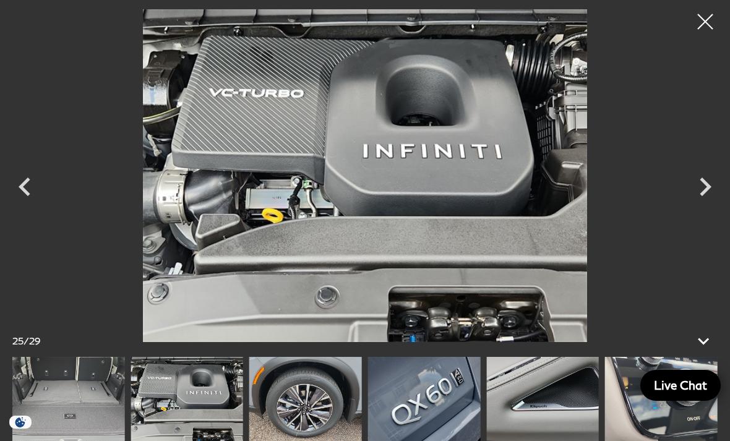
click at [716, 184] on icon "Next" at bounding box center [705, 186] width 37 height 37
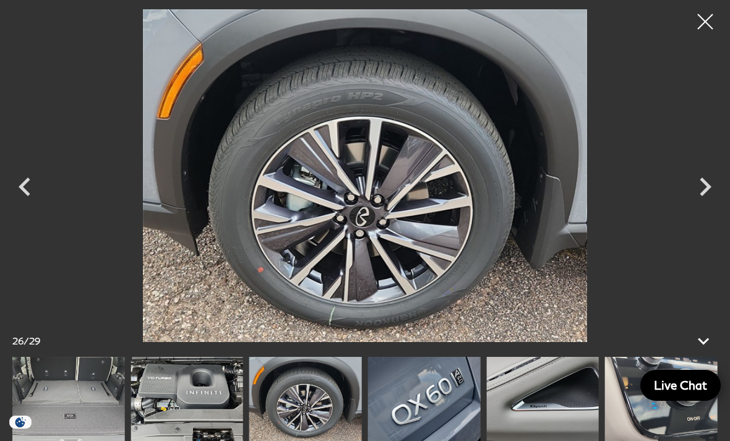
click at [713, 186] on icon "Next" at bounding box center [705, 186] width 37 height 37
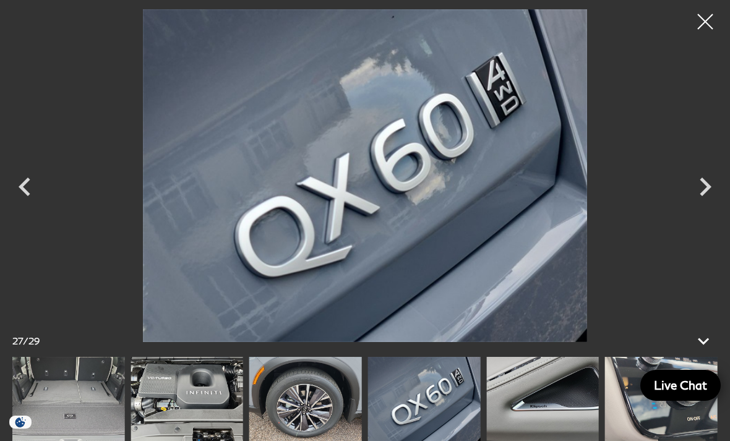
click at [711, 193] on icon "Next" at bounding box center [705, 186] width 37 height 37
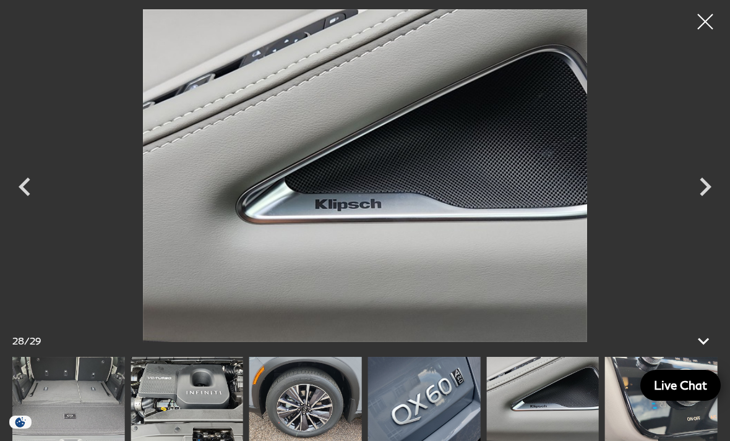
click at [716, 186] on icon "Next" at bounding box center [705, 186] width 37 height 37
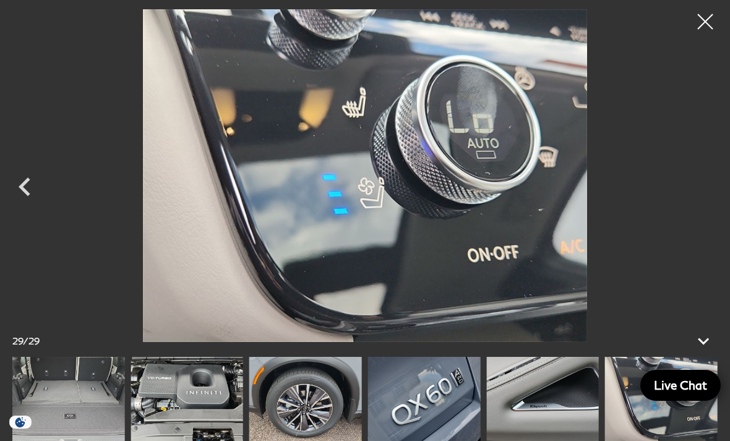
click at [710, 30] on div at bounding box center [705, 21] width 31 height 31
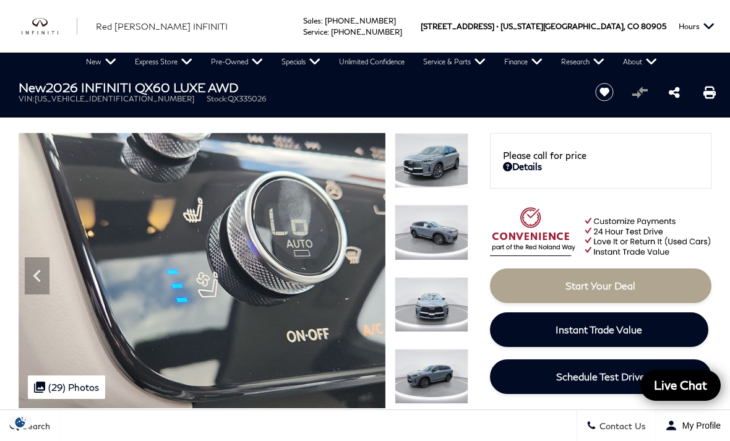
click at [443, 167] on img at bounding box center [432, 160] width 74 height 55
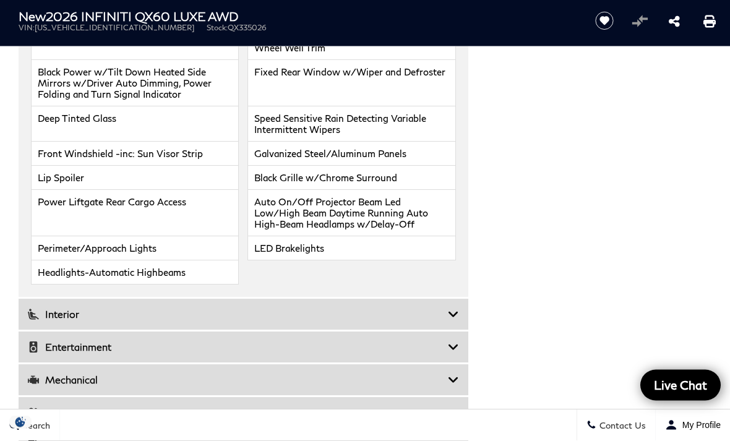
scroll to position [1754, 0]
click at [460, 330] on div "Interior" at bounding box center [244, 314] width 450 height 31
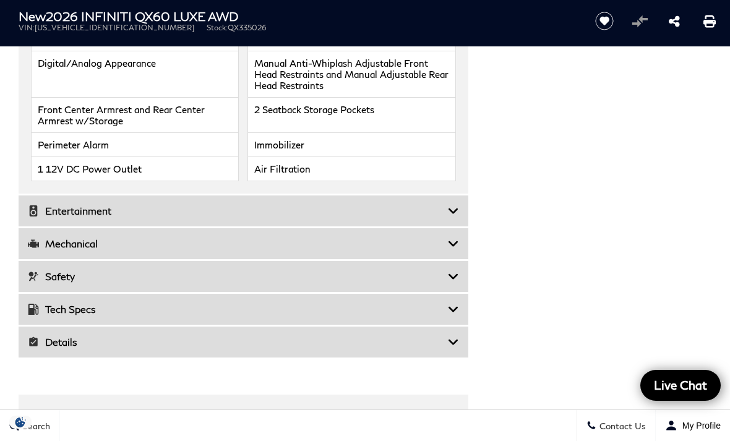
scroll to position [2164, 0]
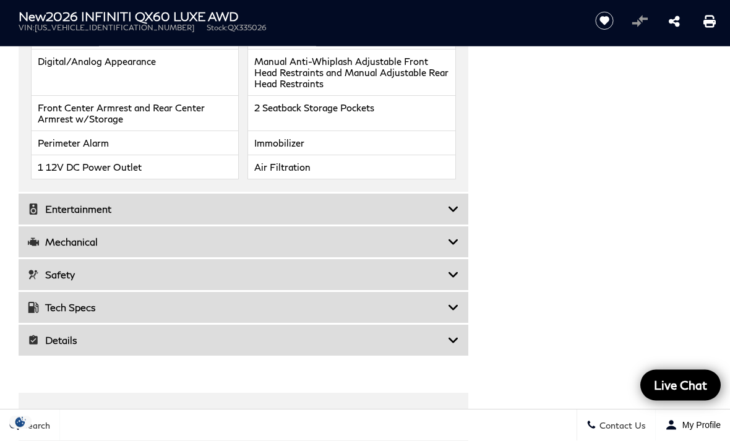
click at [457, 216] on icon at bounding box center [453, 210] width 11 height 12
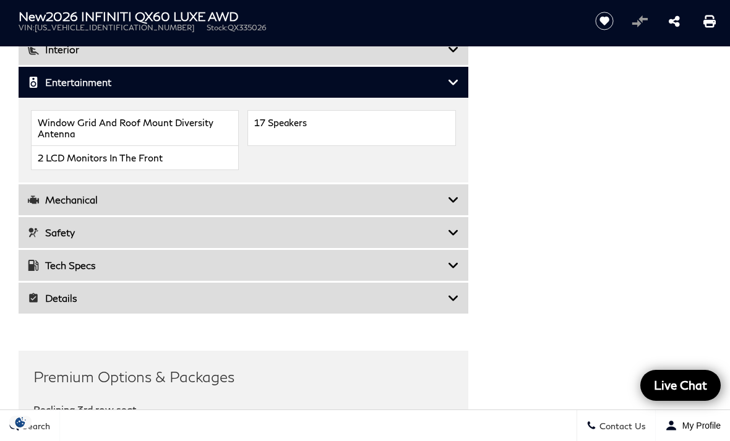
scroll to position [1558, 0]
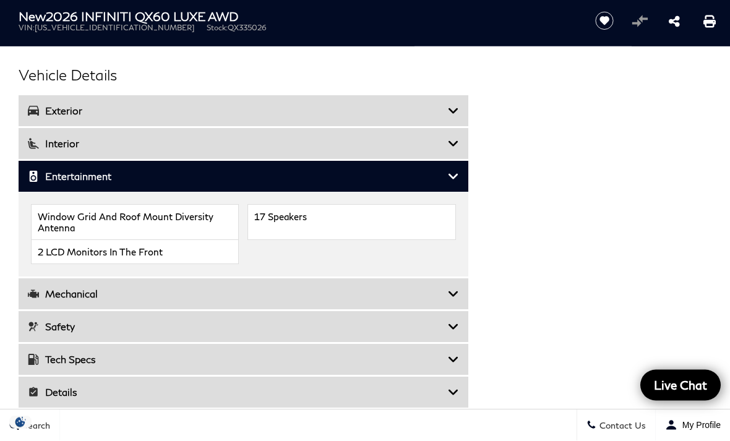
click at [452, 146] on icon at bounding box center [453, 144] width 11 height 12
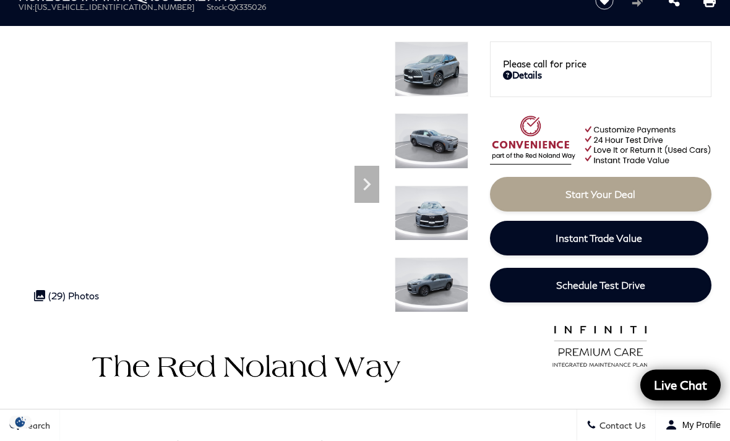
scroll to position [0, 0]
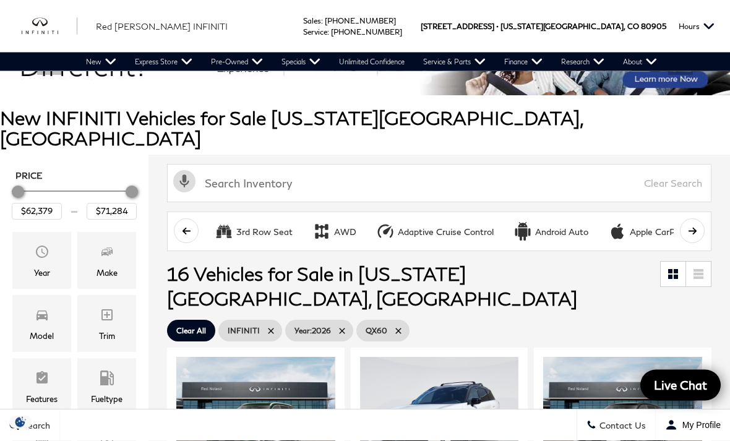
scroll to position [67, 0]
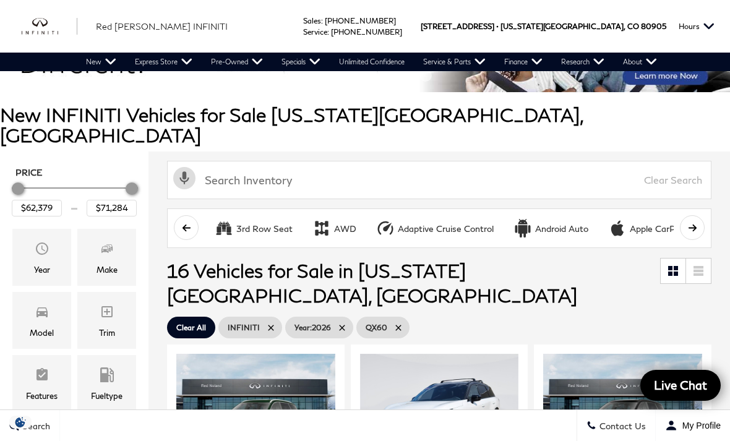
click at [106, 303] on span "Trim" at bounding box center [107, 313] width 15 height 25
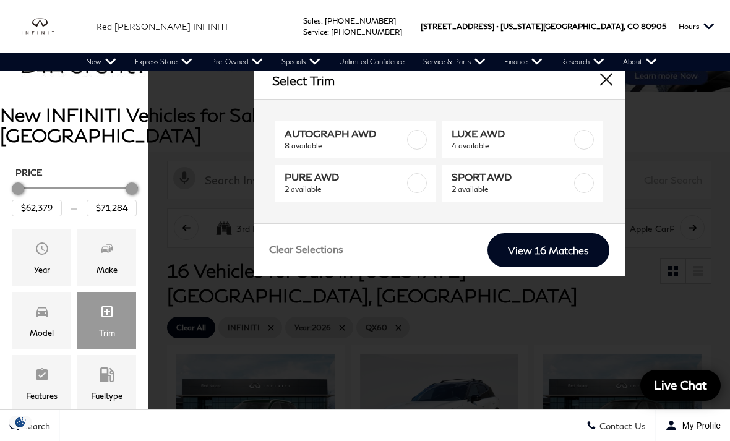
click at [592, 135] on label at bounding box center [584, 140] width 20 height 20
type input "$62,379"
checkbox input "true"
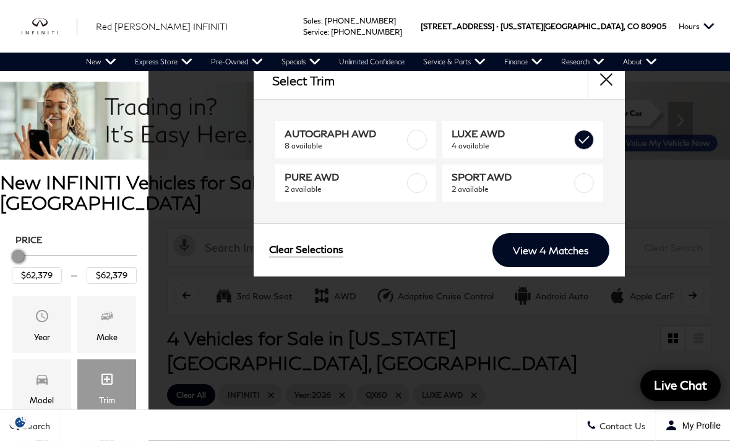
click at [589, 255] on link "View 4 Matches" at bounding box center [551, 250] width 117 height 34
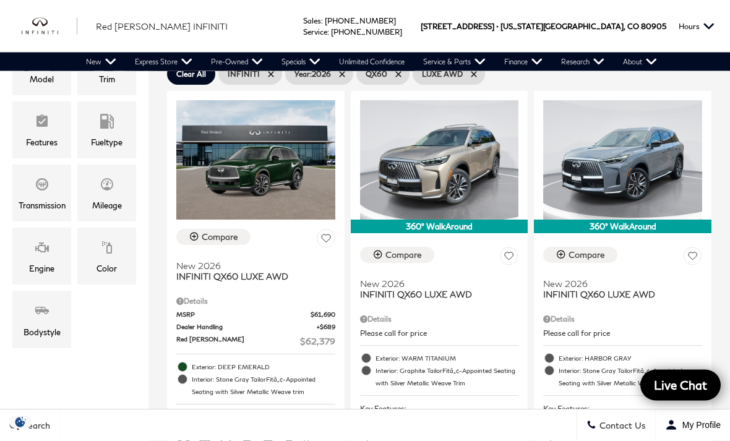
scroll to position [321, 0]
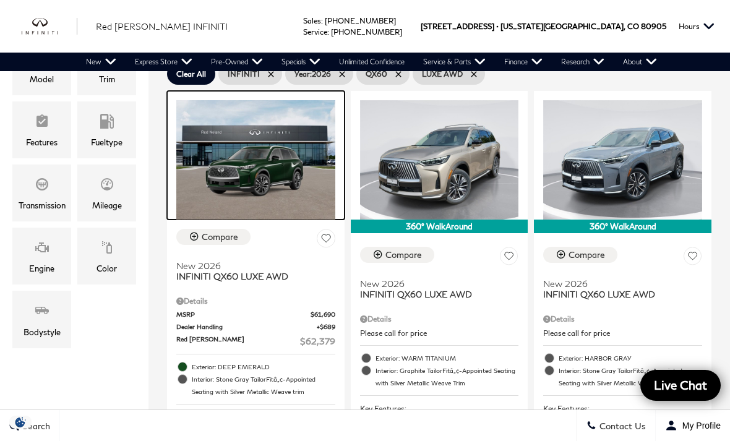
click at [235, 149] on img at bounding box center [255, 159] width 159 height 119
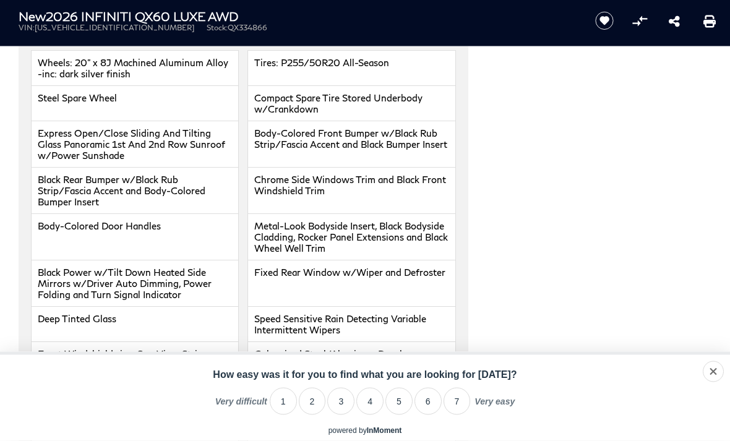
scroll to position [1553, 0]
click at [519, 248] on div "Vehicle Details Exterior Wheels: 20" x 8J Machined Aluminum Alloy -inc: dark si…" at bounding box center [365, 334] width 730 height 719
click at [461, 415] on li "7" at bounding box center [457, 401] width 27 height 27
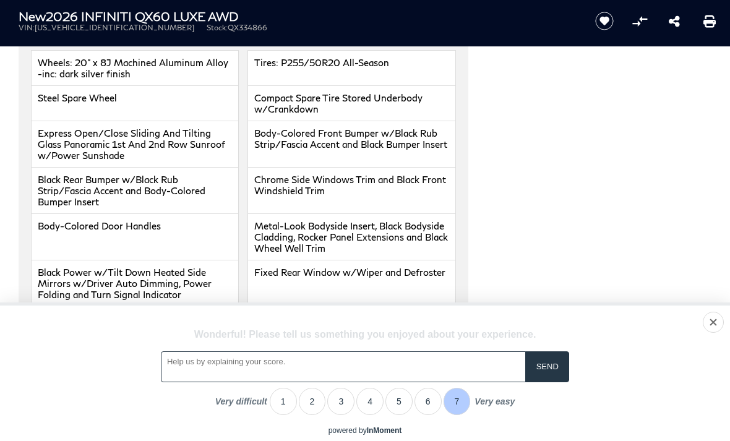
scroll to position [1553, 0]
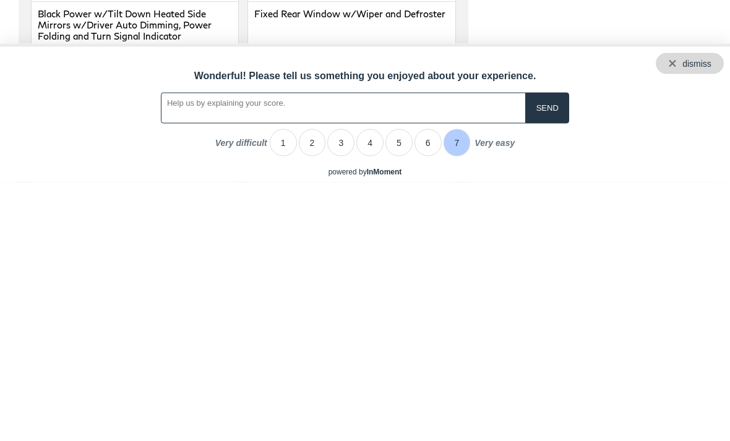
click at [712, 318] on div "dismiss" at bounding box center [697, 323] width 29 height 10
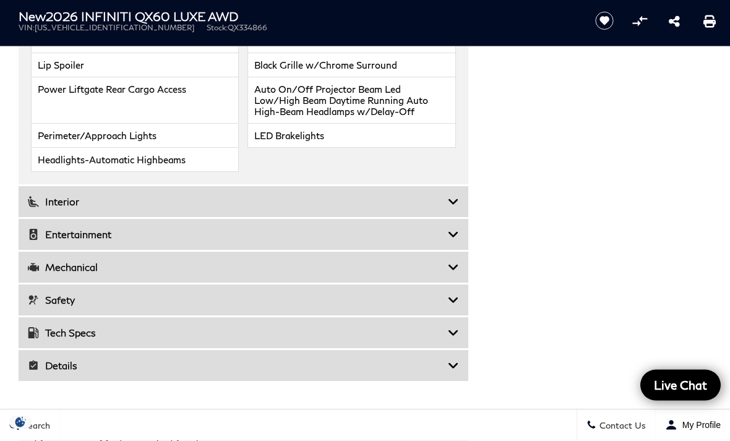
scroll to position [1927, 0]
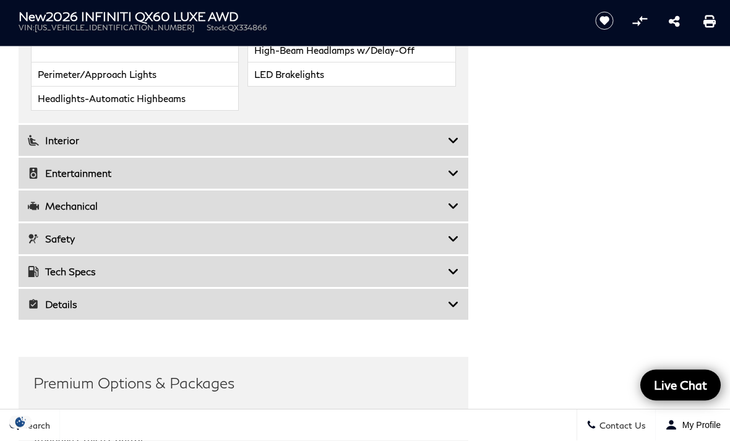
click at [458, 147] on icon at bounding box center [453, 141] width 11 height 12
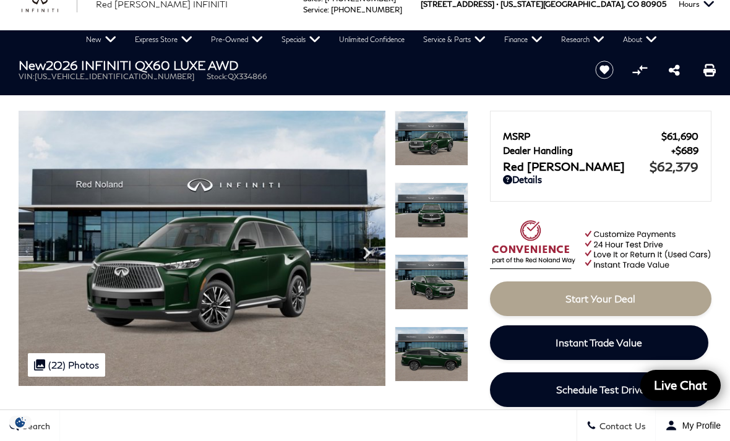
scroll to position [21, 0]
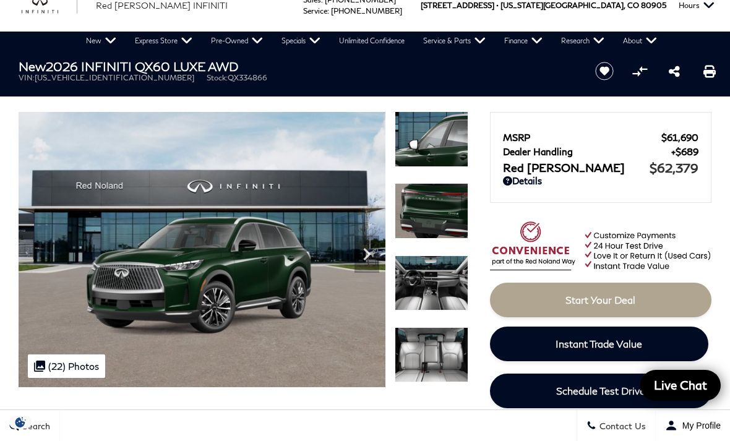
click at [449, 327] on div at bounding box center [432, 363] width 74 height 72
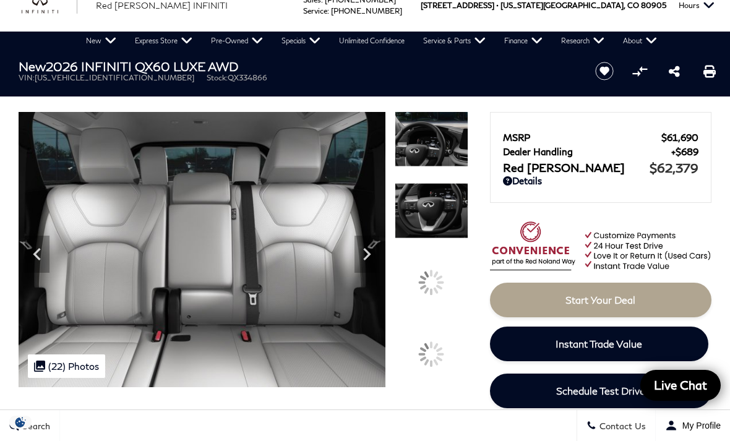
click at [448, 238] on img at bounding box center [432, 210] width 74 height 55
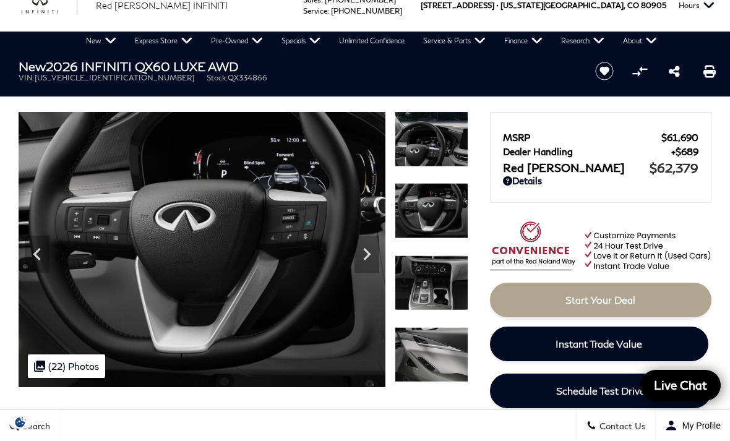
click at [445, 280] on div at bounding box center [432, 291] width 74 height 72
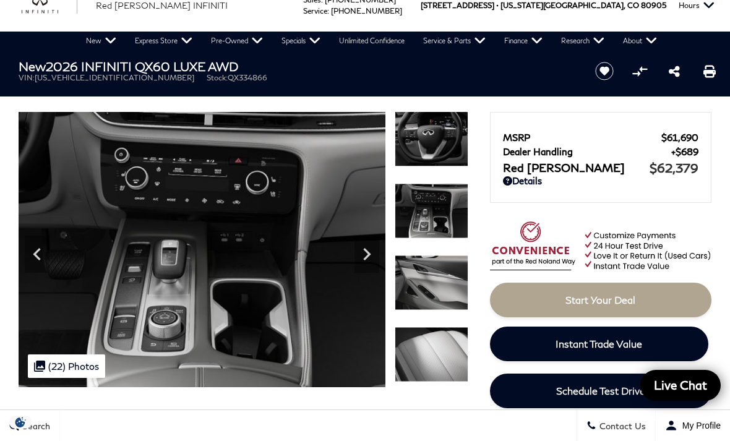
click at [444, 287] on img at bounding box center [432, 282] width 74 height 55
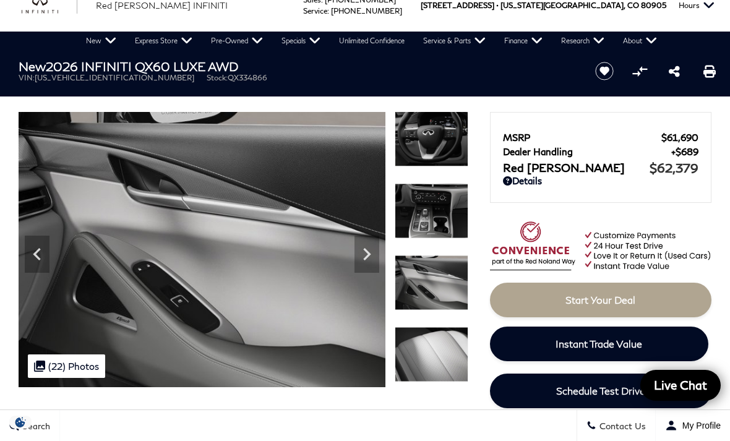
click at [444, 346] on img at bounding box center [432, 354] width 74 height 55
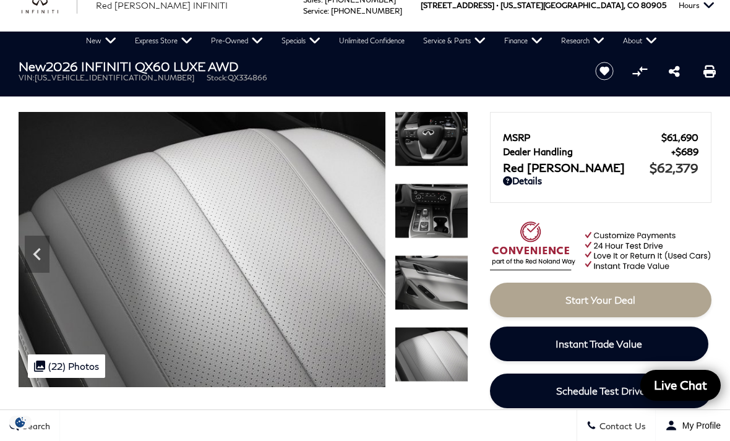
scroll to position [0, 0]
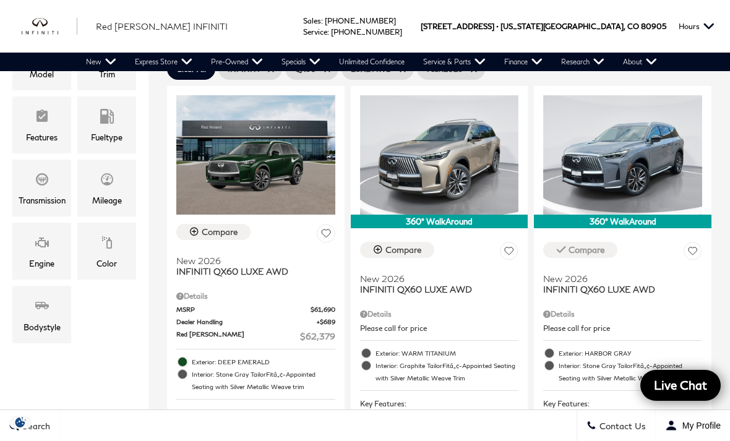
scroll to position [326, 0]
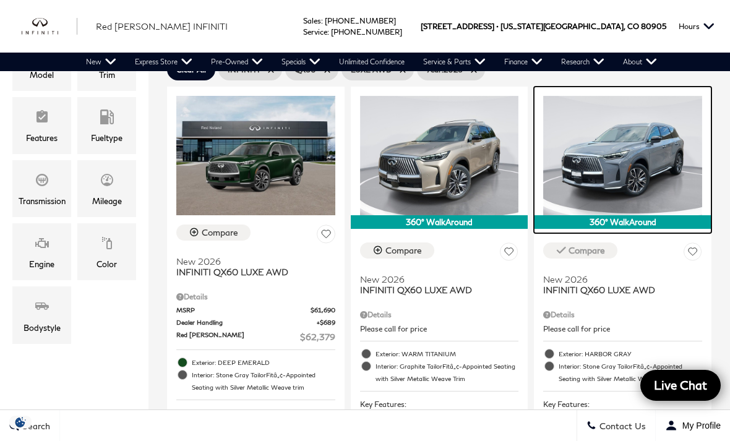
click at [635, 119] on img at bounding box center [623, 155] width 159 height 119
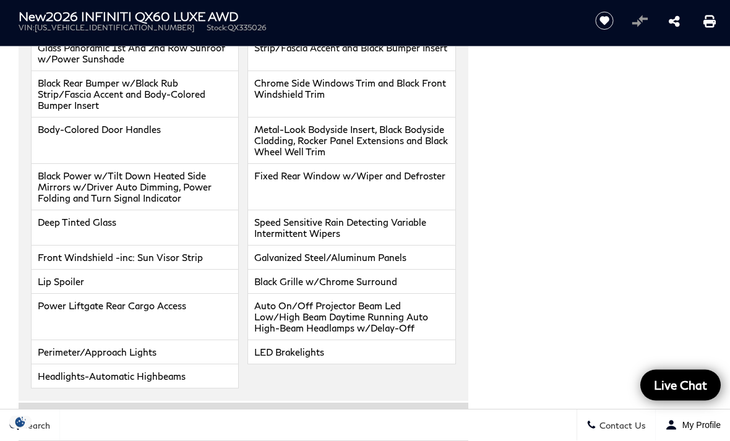
scroll to position [1650, 0]
